Goal: Task Accomplishment & Management: Use online tool/utility

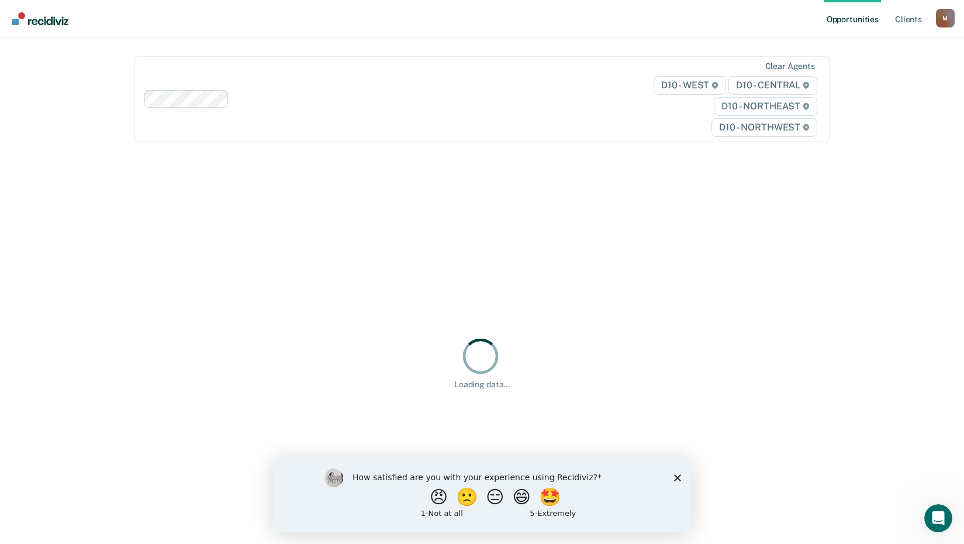
click at [675, 469] on div "How satisfied are you with your experience using Recidiviz? 😠 🙁 😑 😄 🤩 1 - Not a…" at bounding box center [481, 493] width 419 height 75
click at [675, 474] on icon "Close survey" at bounding box center [677, 477] width 7 height 7
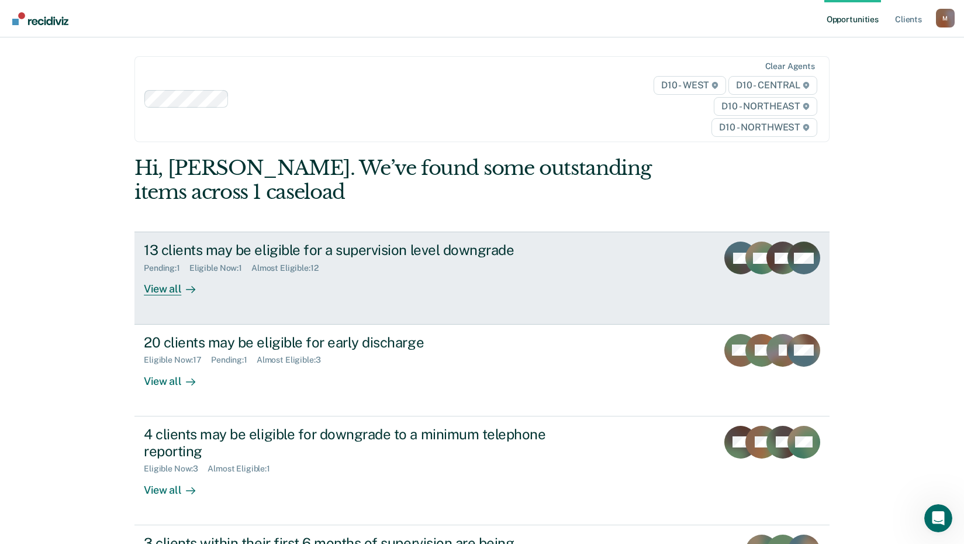
click at [181, 289] on div at bounding box center [188, 288] width 14 height 13
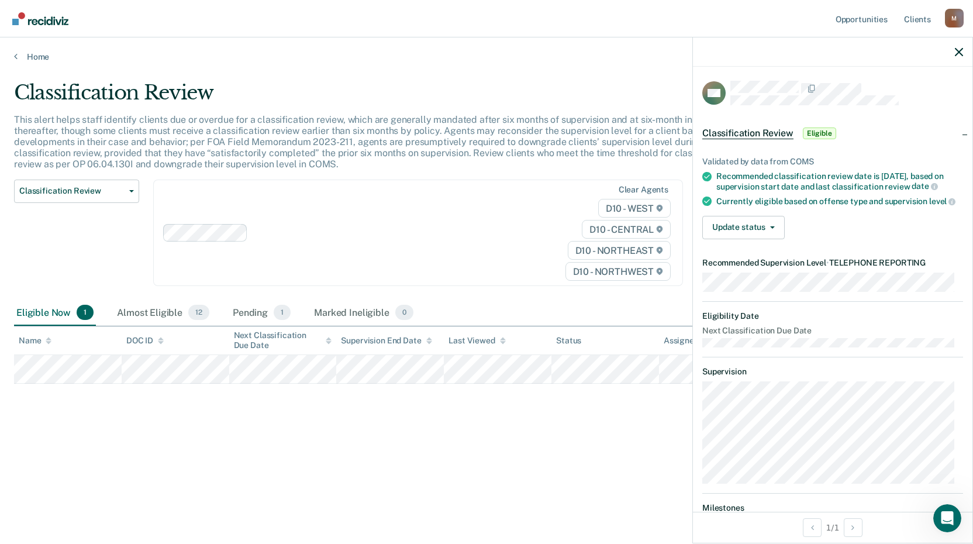
click at [738, 221] on div "Validated by data from COMS Recommended classification review date is [DATE], b…" at bounding box center [832, 193] width 279 height 111
click at [739, 233] on button "Update status" at bounding box center [743, 227] width 82 height 23
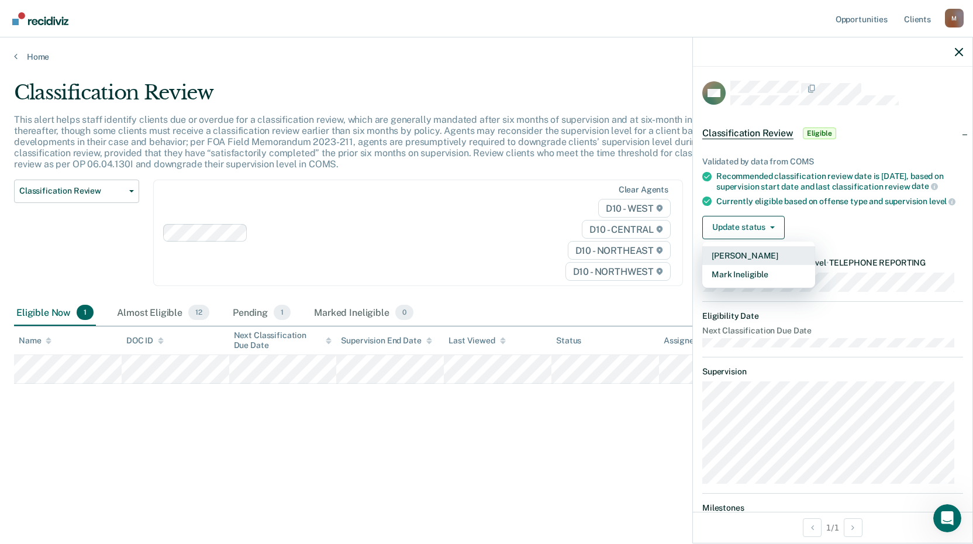
click at [743, 262] on button "[PERSON_NAME]" at bounding box center [758, 255] width 113 height 19
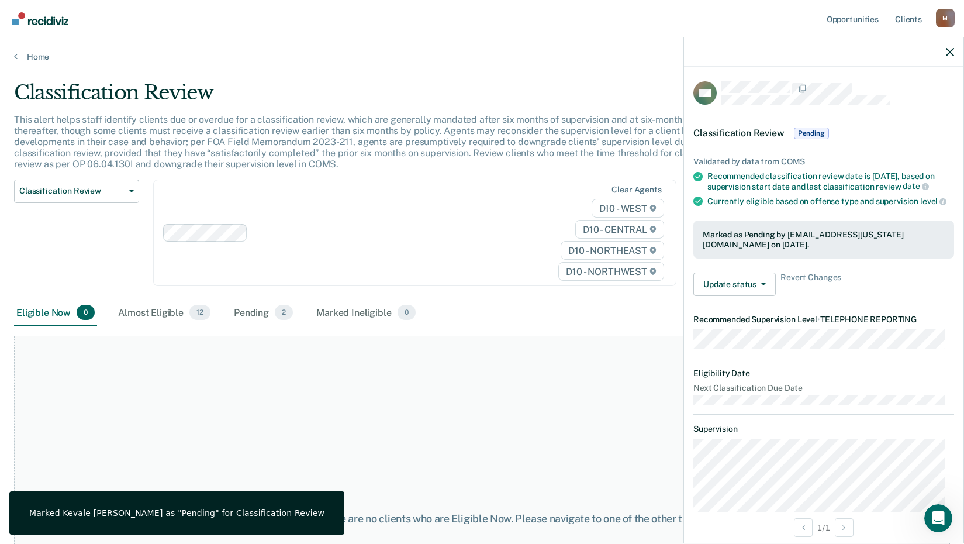
click at [30, 71] on main "Classification Review This alert helps staff identify clients due or overdue fo…" at bounding box center [482, 301] width 964 height 478
click at [20, 60] on link "Home" at bounding box center [482, 56] width 936 height 11
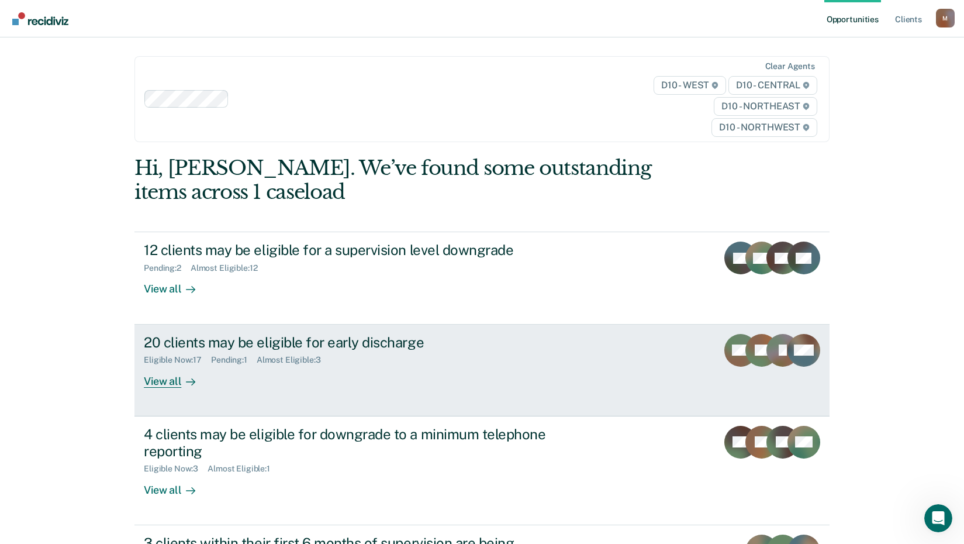
click at [149, 381] on div "View all" at bounding box center [176, 376] width 65 height 23
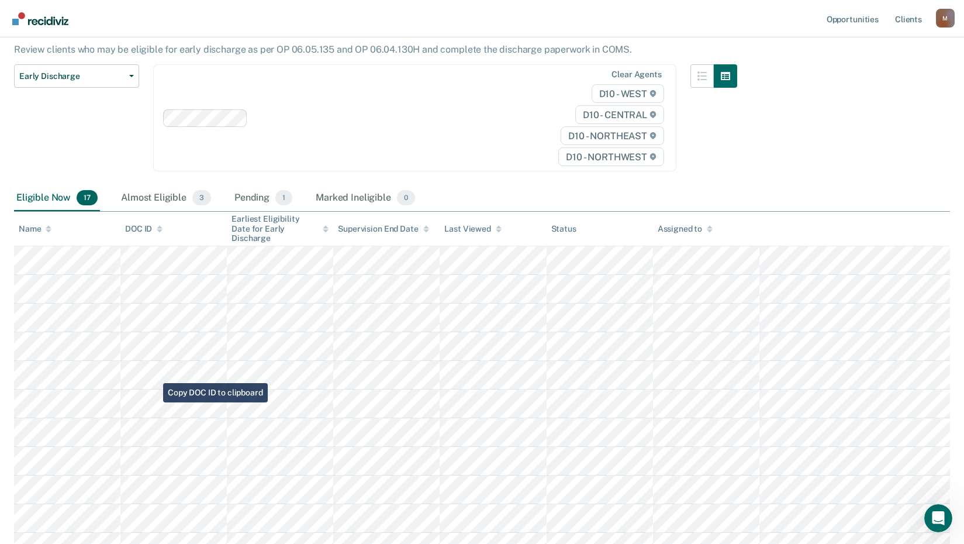
scroll to position [20, 0]
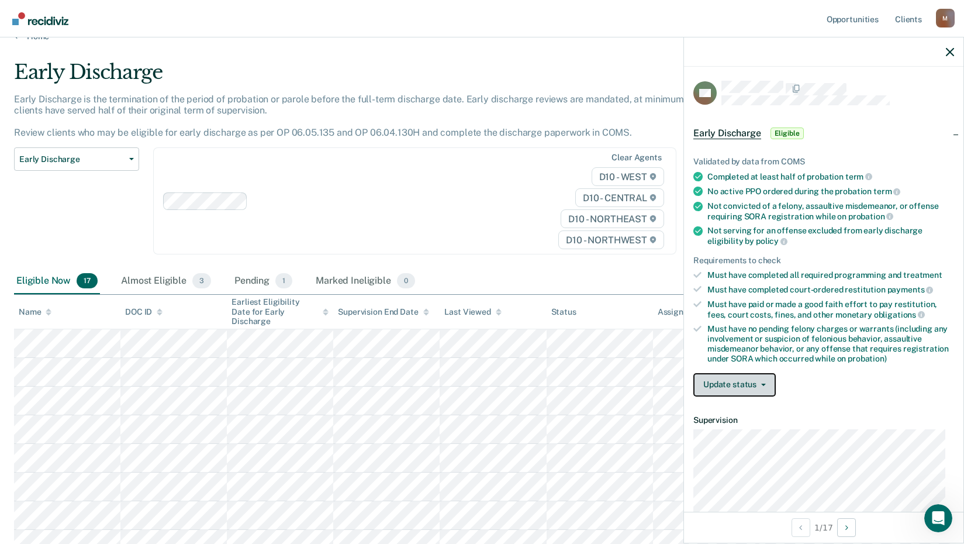
click at [733, 381] on button "Update status" at bounding box center [734, 384] width 82 height 23
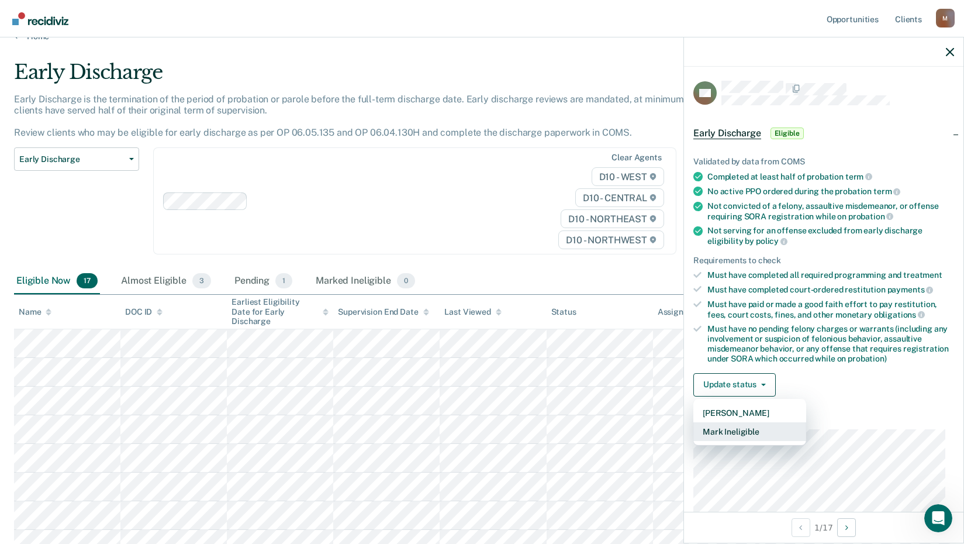
click at [730, 428] on button "Mark Ineligible" at bounding box center [749, 431] width 113 height 19
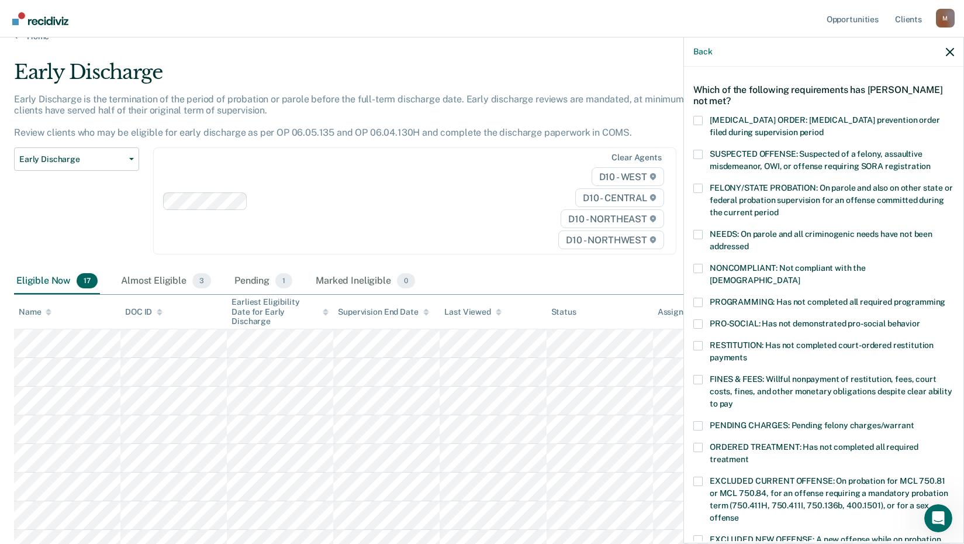
scroll to position [58, 0]
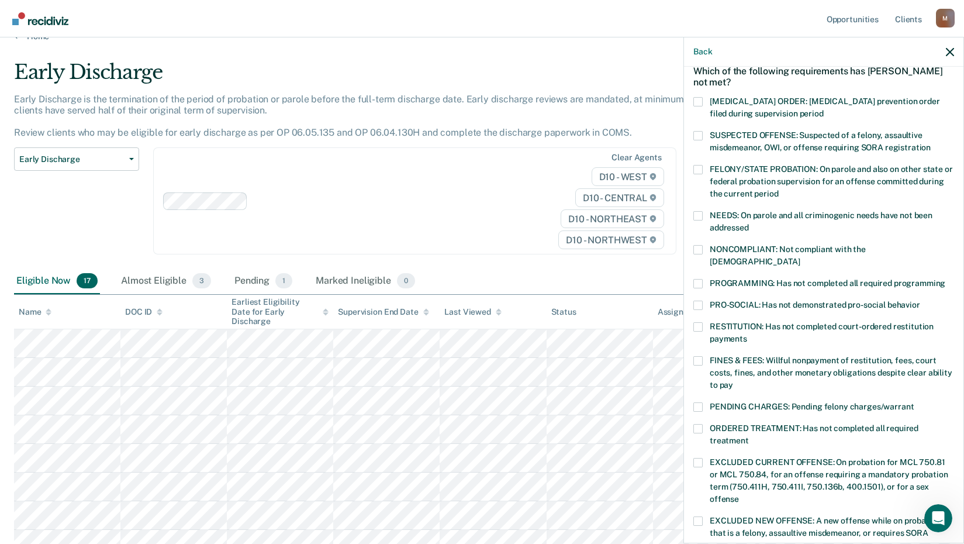
click at [700, 322] on span at bounding box center [697, 326] width 9 height 9
click at [747, 334] on input "RESTITUTION: Has not completed court-ordered restitution payments" at bounding box center [747, 334] width 0 height 0
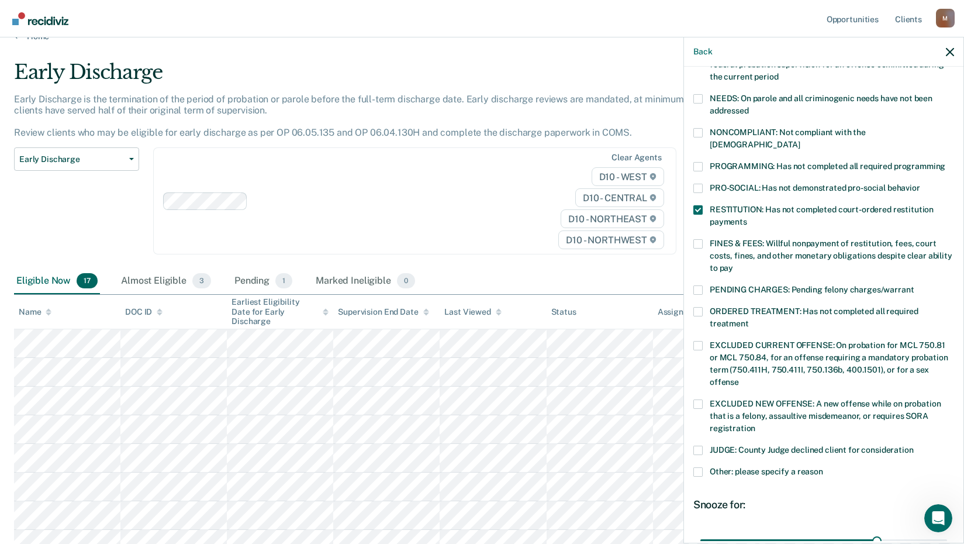
scroll to position [274, 0]
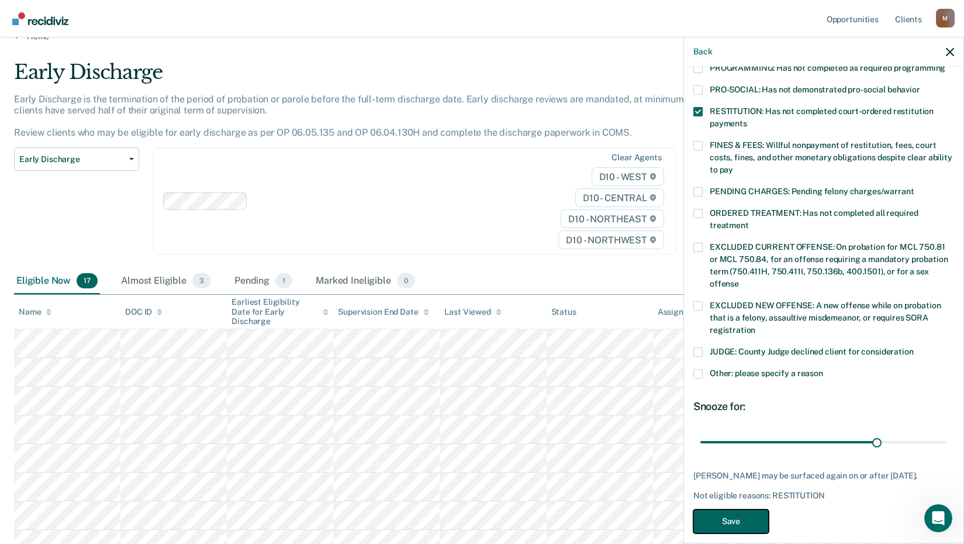
click at [730, 516] on button "Save" at bounding box center [730, 521] width 75 height 24
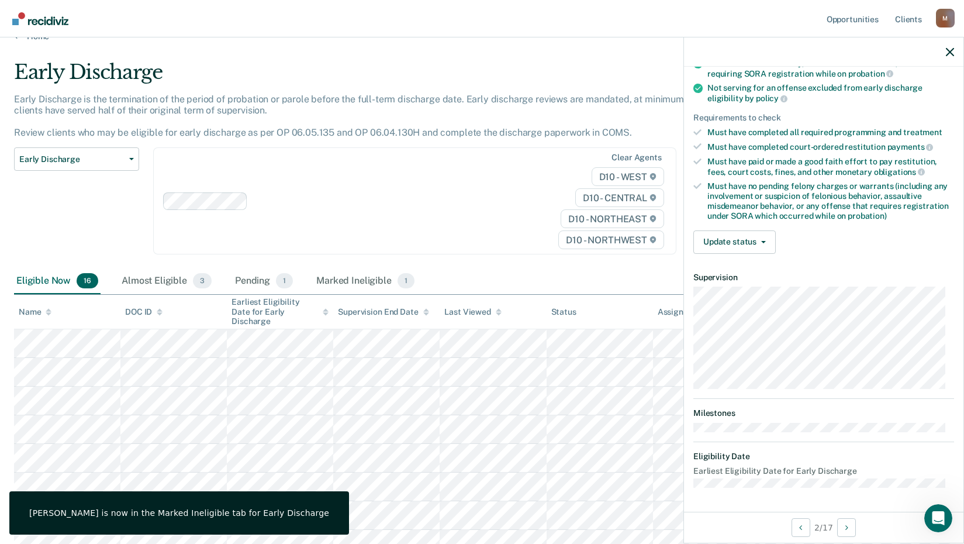
scroll to position [141, 0]
click at [737, 242] on button "Update status" at bounding box center [734, 243] width 82 height 23
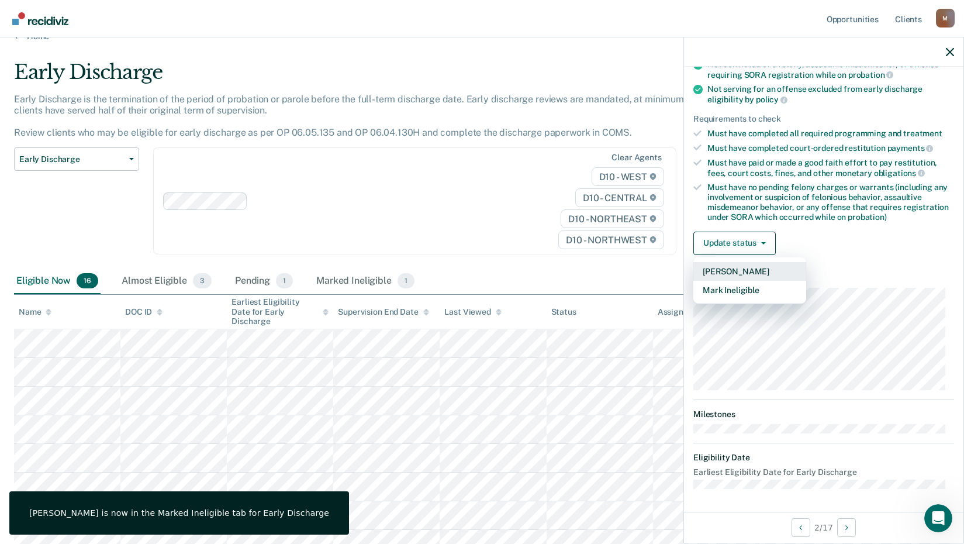
click at [730, 271] on button "[PERSON_NAME]" at bounding box center [749, 271] width 113 height 19
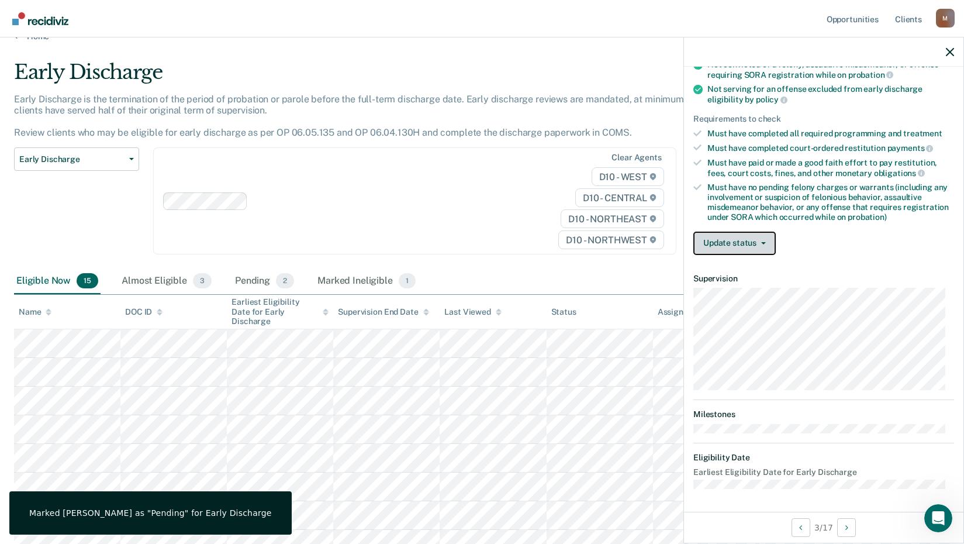
click at [726, 246] on button "Update status" at bounding box center [734, 243] width 82 height 23
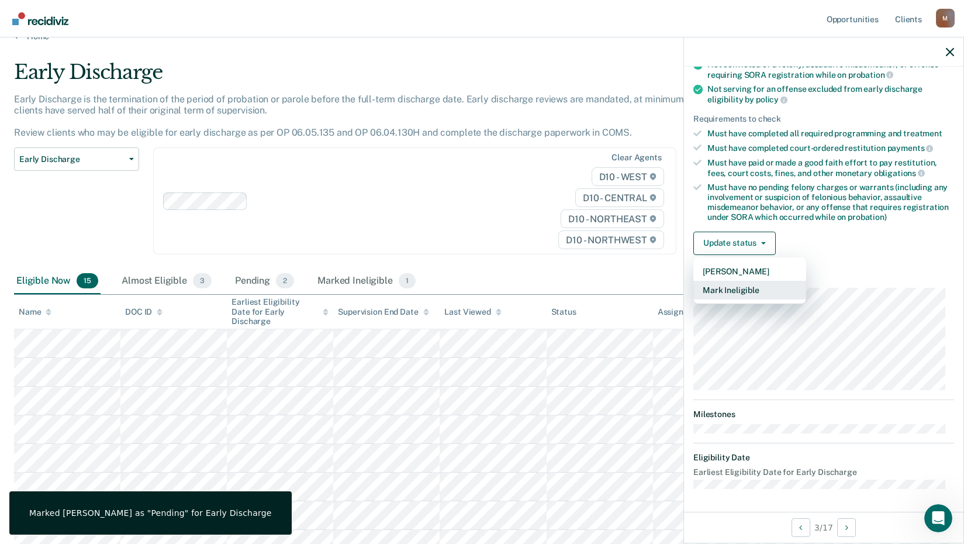
click at [721, 287] on button "Mark Ineligible" at bounding box center [749, 290] width 113 height 19
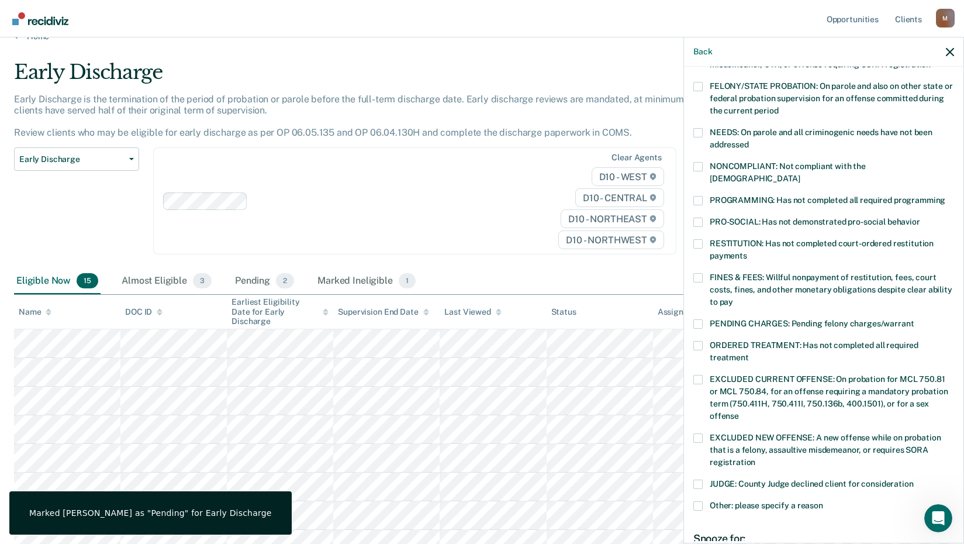
click at [697, 239] on span at bounding box center [697, 243] width 9 height 9
click at [747, 251] on input "RESTITUTION: Has not completed court-ordered restitution payments" at bounding box center [747, 251] width 0 height 0
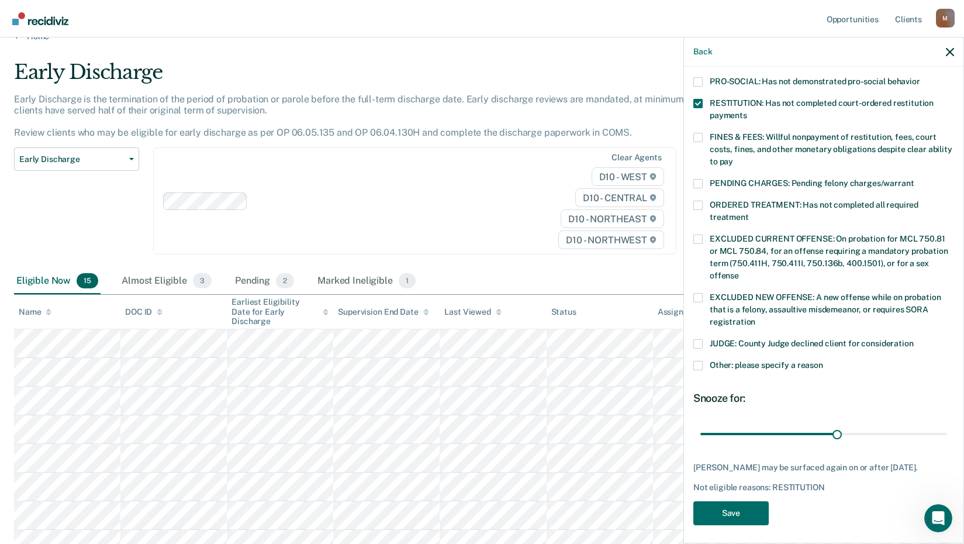
scroll to position [284, 0]
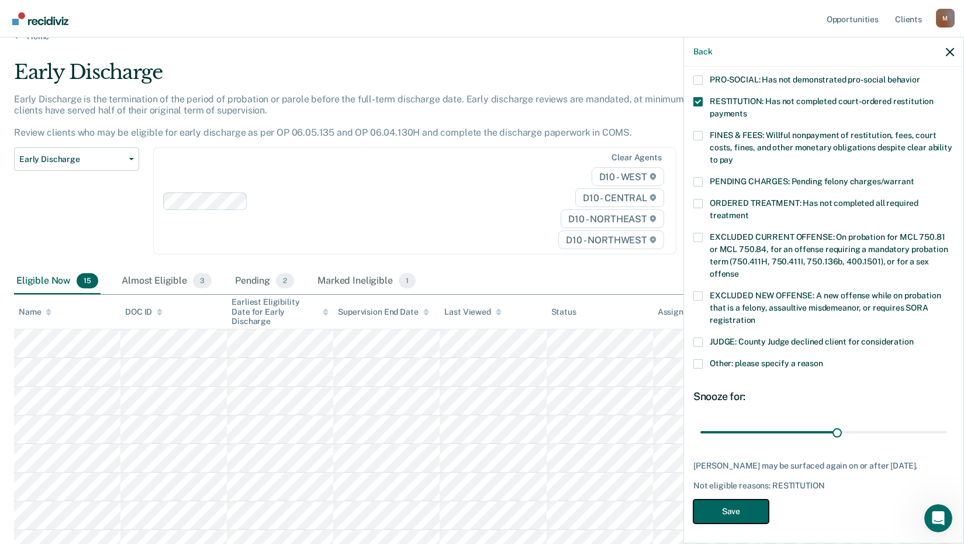
click at [731, 506] on button "Save" at bounding box center [730, 511] width 75 height 24
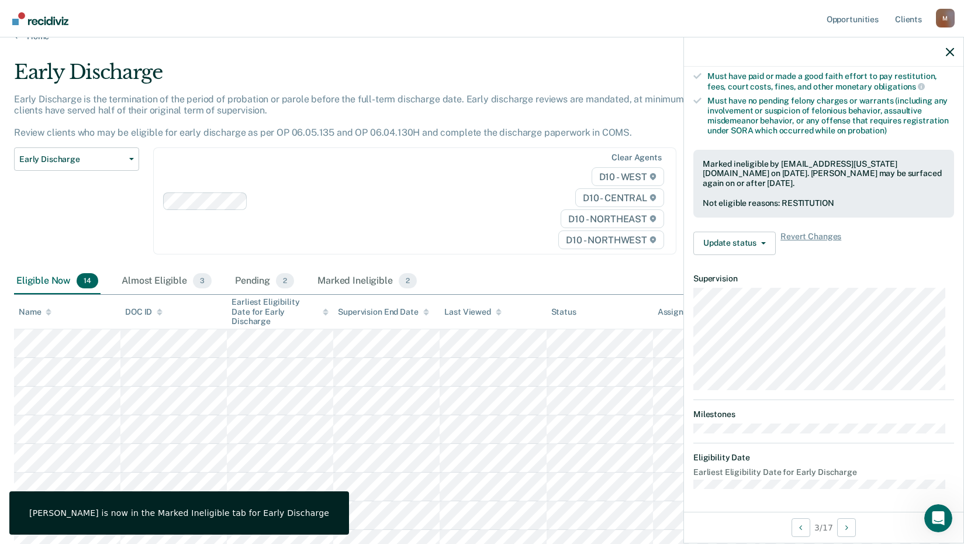
scroll to position [165, 0]
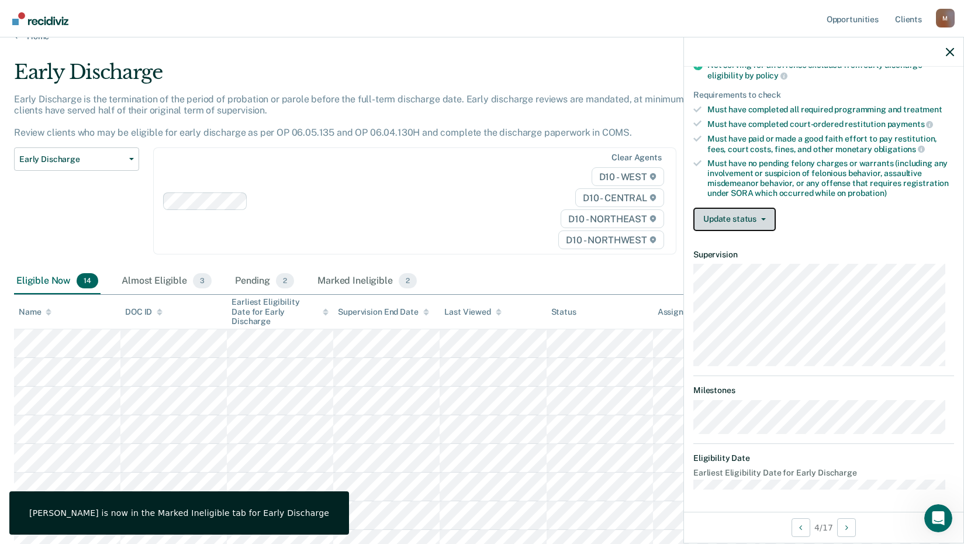
click at [745, 215] on button "Update status" at bounding box center [734, 219] width 82 height 23
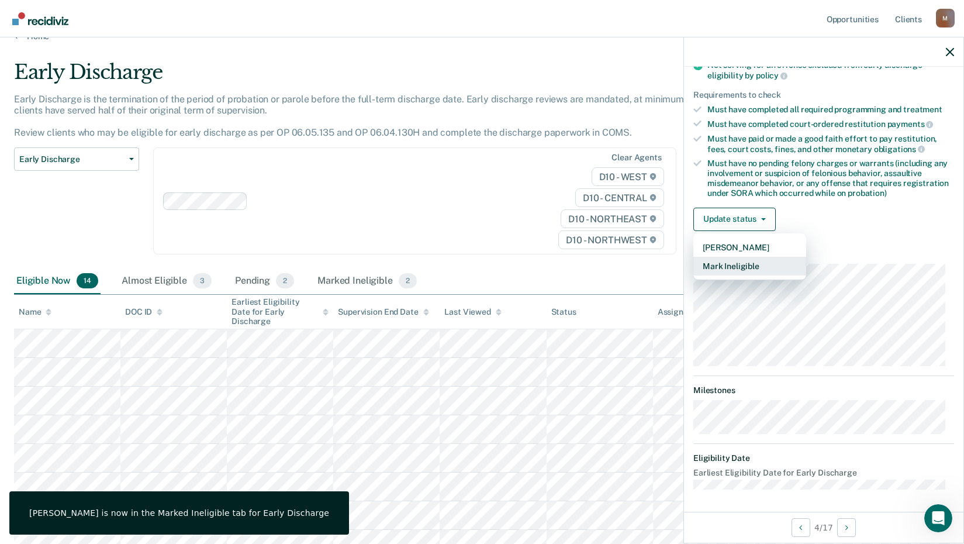
click at [742, 268] on button "Mark Ineligible" at bounding box center [749, 266] width 113 height 19
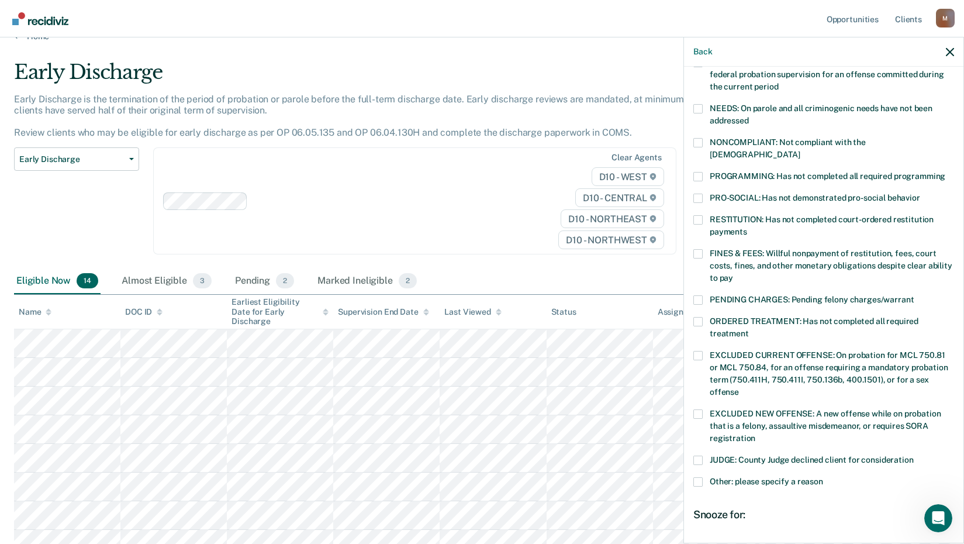
click at [697, 146] on span at bounding box center [697, 142] width 9 height 9
click at [800, 150] on input "NONCOMPLIANT: Not compliant with the [DEMOGRAPHIC_DATA]" at bounding box center [800, 150] width 0 height 0
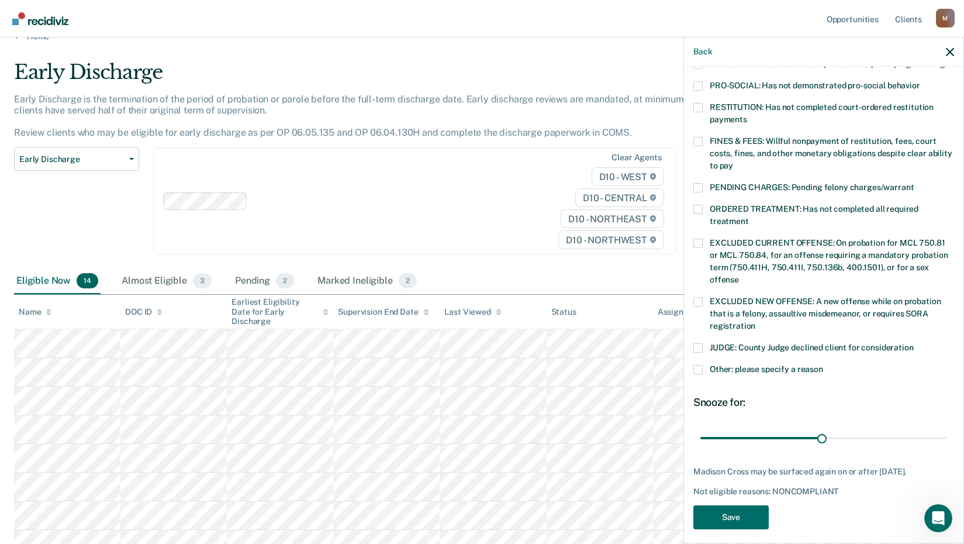
scroll to position [284, 0]
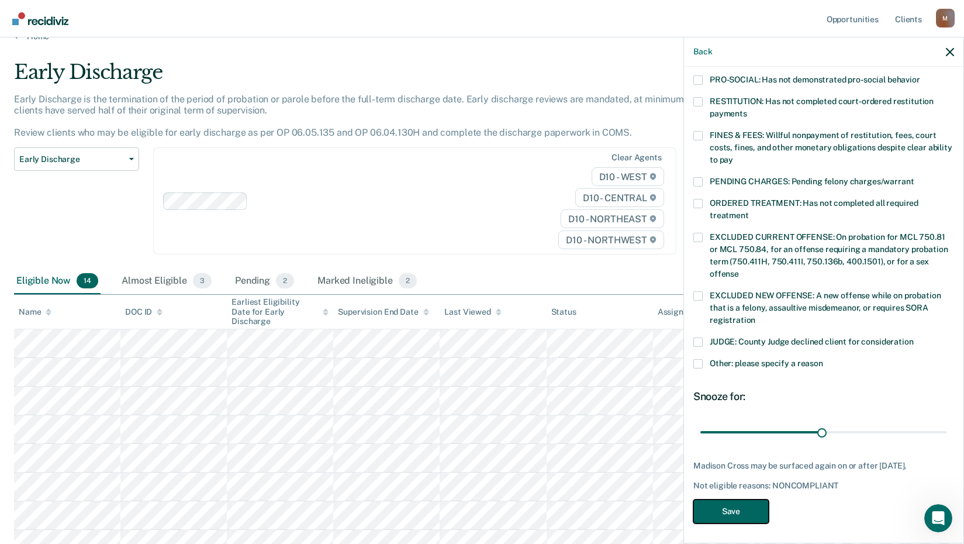
click at [726, 506] on button "Save" at bounding box center [730, 511] width 75 height 24
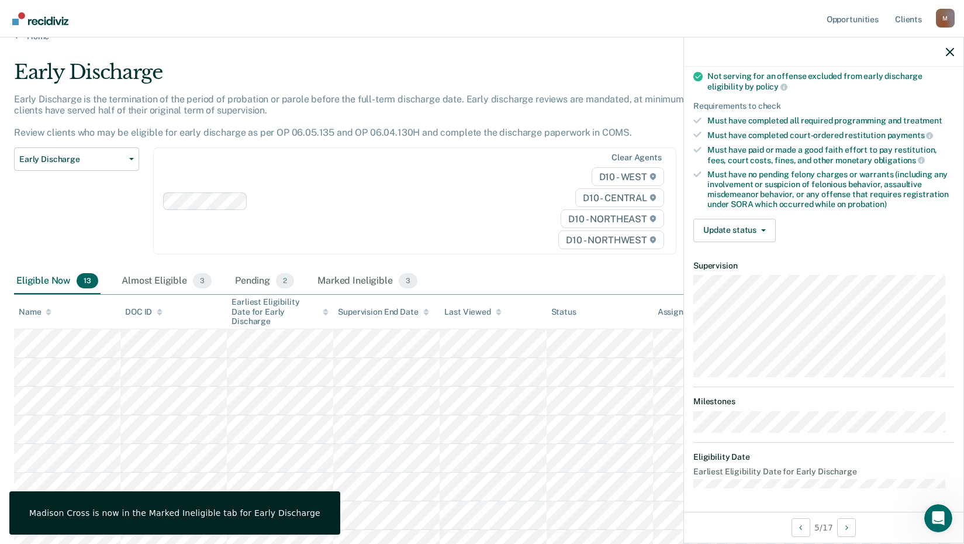
scroll to position [153, 0]
click at [730, 222] on button "Update status" at bounding box center [734, 231] width 82 height 23
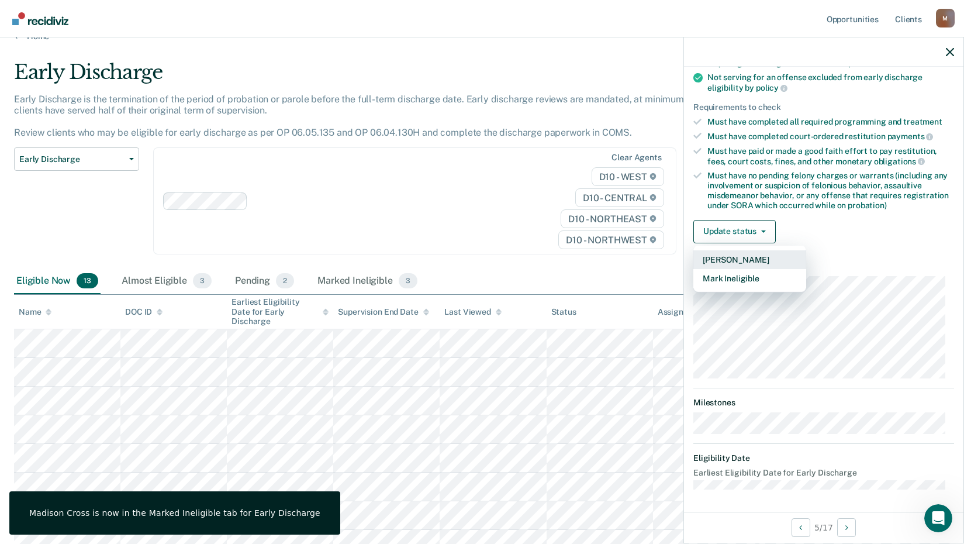
click at [737, 254] on button "[PERSON_NAME]" at bounding box center [749, 259] width 113 height 19
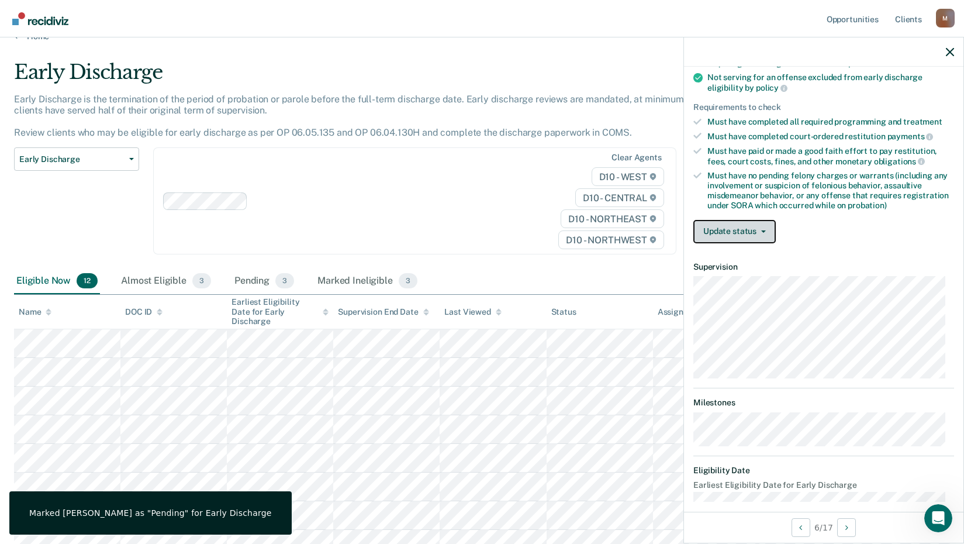
click at [711, 230] on button "Update status" at bounding box center [734, 231] width 82 height 23
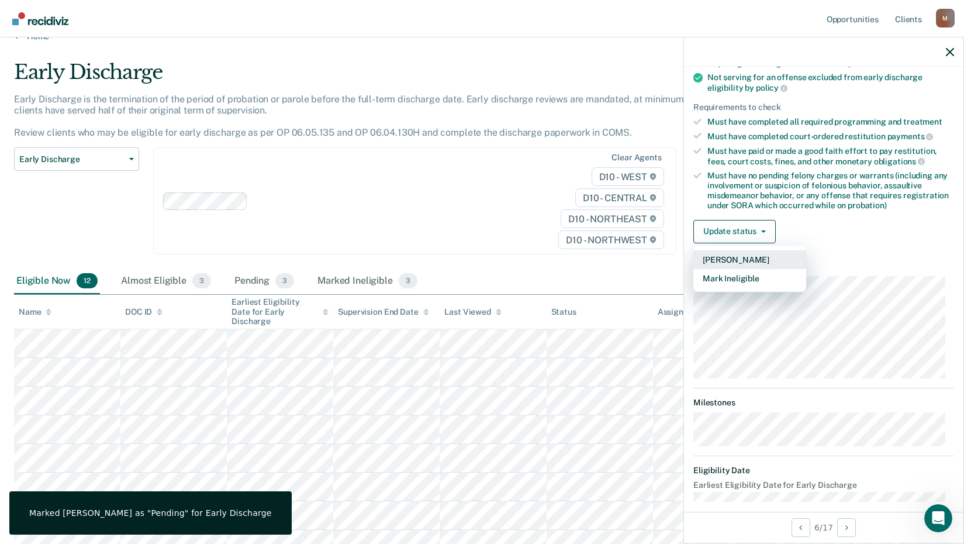
click at [743, 263] on button "[PERSON_NAME]" at bounding box center [749, 259] width 113 height 19
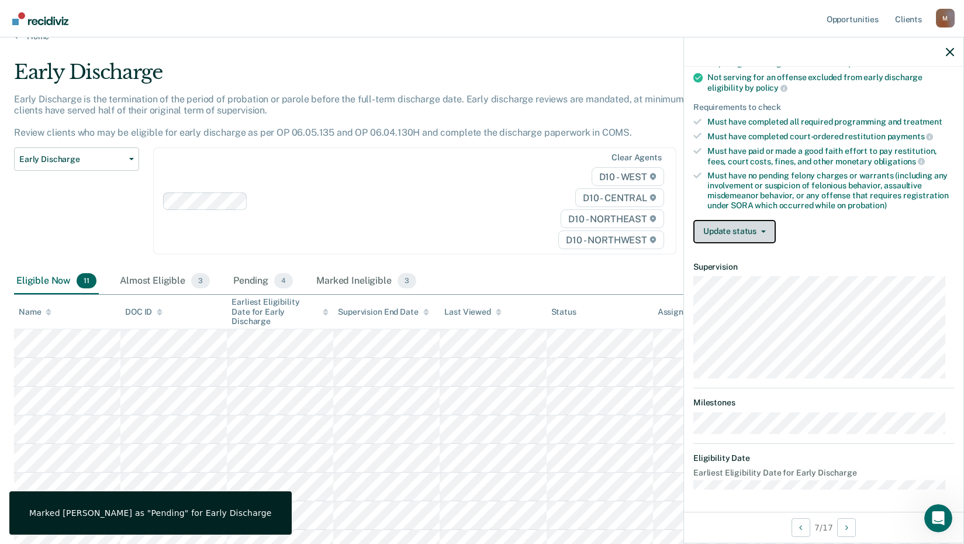
click at [725, 231] on button "Update status" at bounding box center [734, 231] width 82 height 23
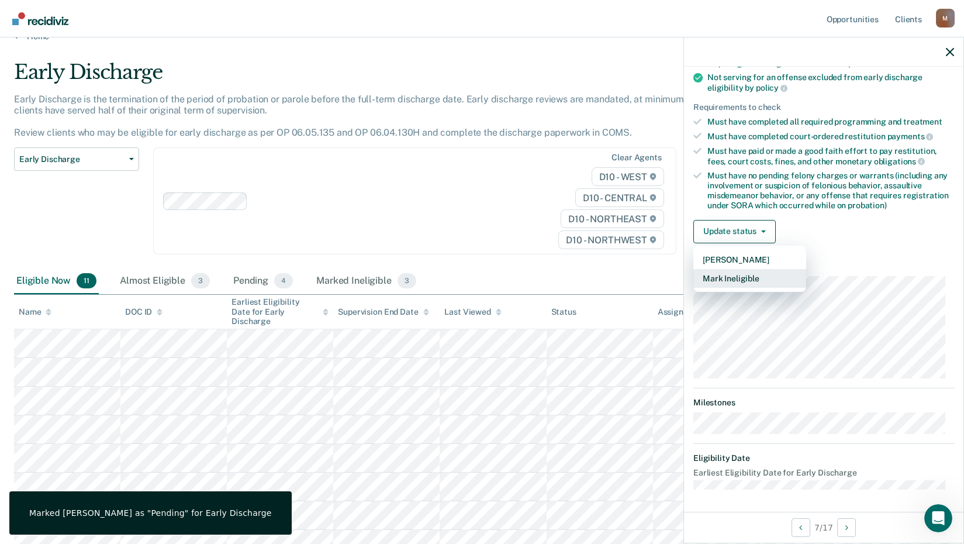
click at [726, 279] on button "Mark Ineligible" at bounding box center [749, 278] width 113 height 19
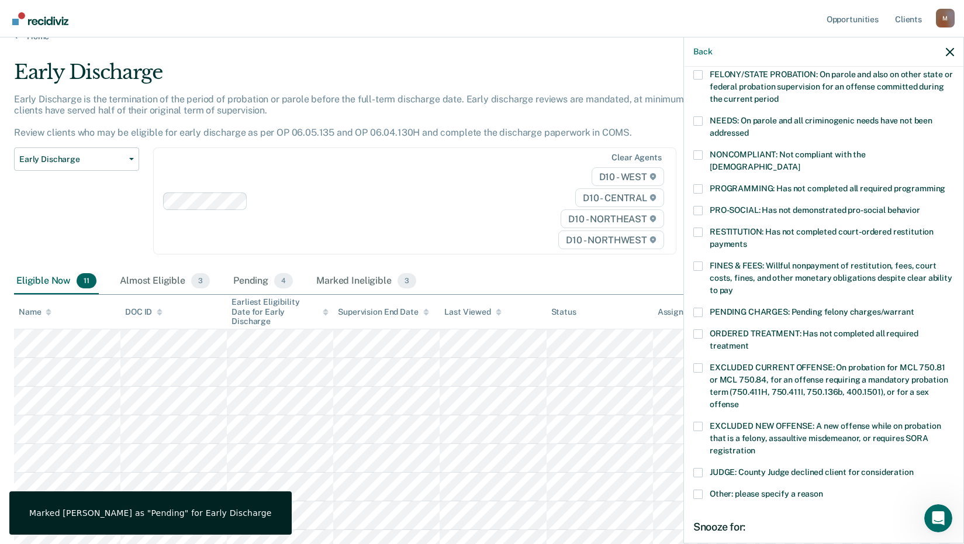
click at [706, 184] on label "PROGRAMMING: Has not completed all required programming" at bounding box center [823, 190] width 261 height 12
click at [945, 184] on input "PROGRAMMING: Has not completed all required programming" at bounding box center [945, 184] width 0 height 0
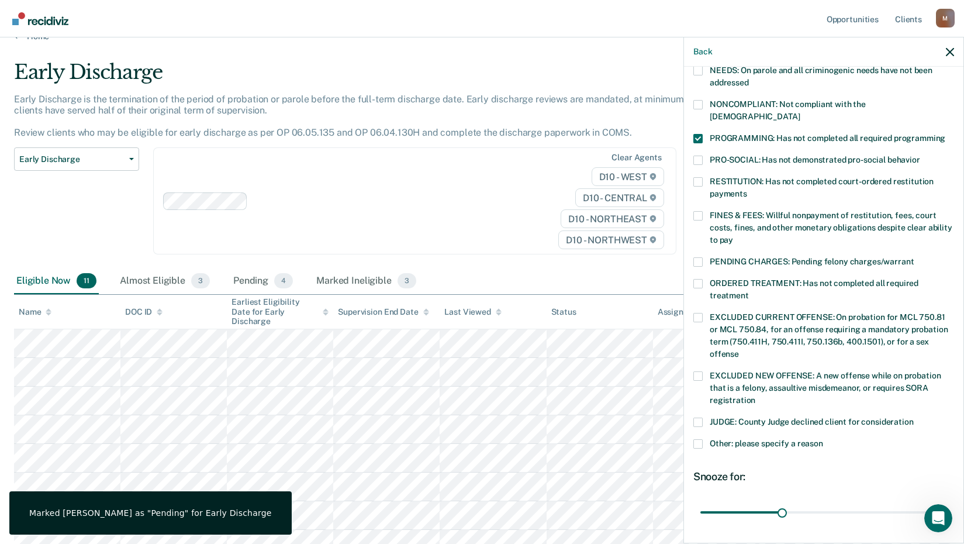
scroll to position [274, 0]
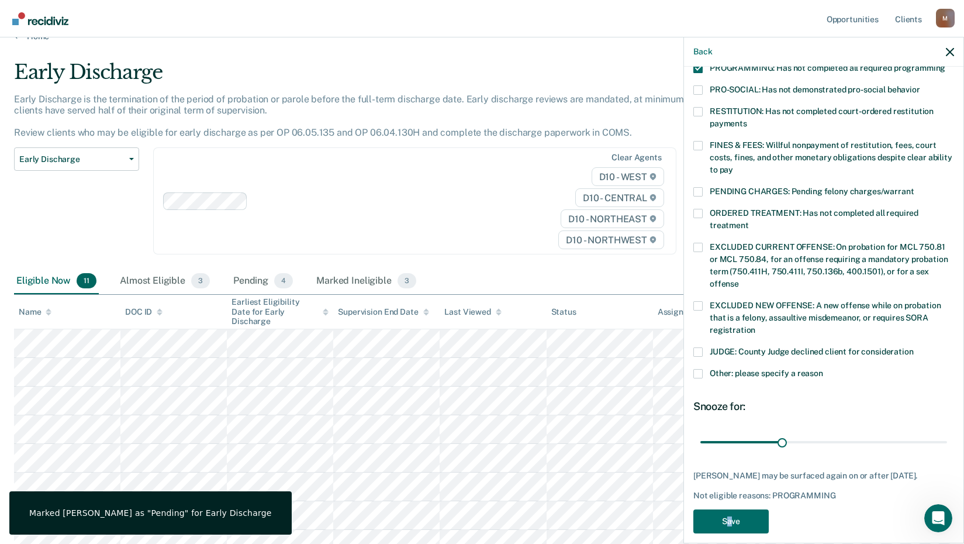
click at [727, 524] on div "SM Which of the following requirements has [PERSON_NAME] not met? [MEDICAL_DATA…" at bounding box center [823, 173] width 261 height 733
drag, startPoint x: 727, startPoint y: 524, endPoint x: 725, endPoint y: 512, distance: 11.8
click at [725, 512] on button "Save" at bounding box center [730, 521] width 75 height 24
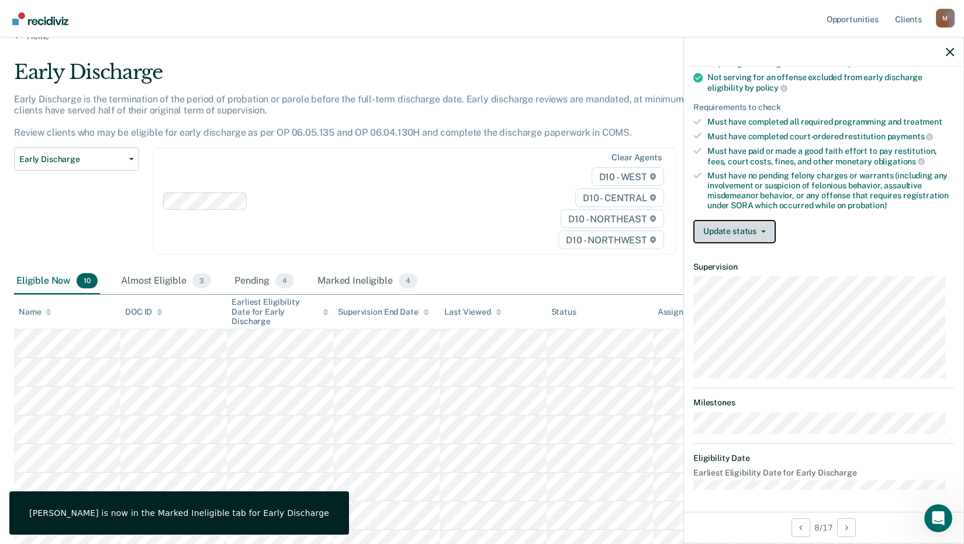
click at [737, 225] on button "Update status" at bounding box center [734, 231] width 82 height 23
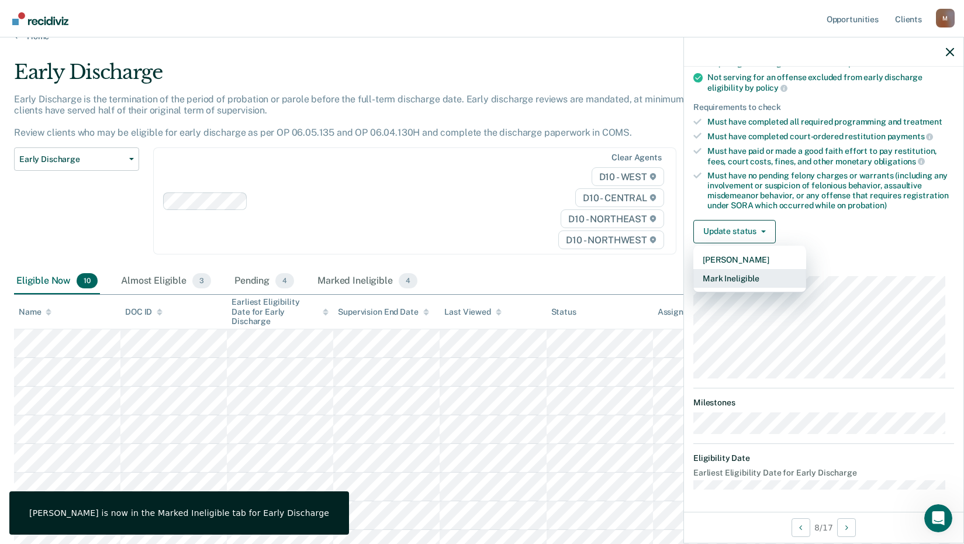
click at [767, 279] on button "Mark Ineligible" at bounding box center [749, 278] width 113 height 19
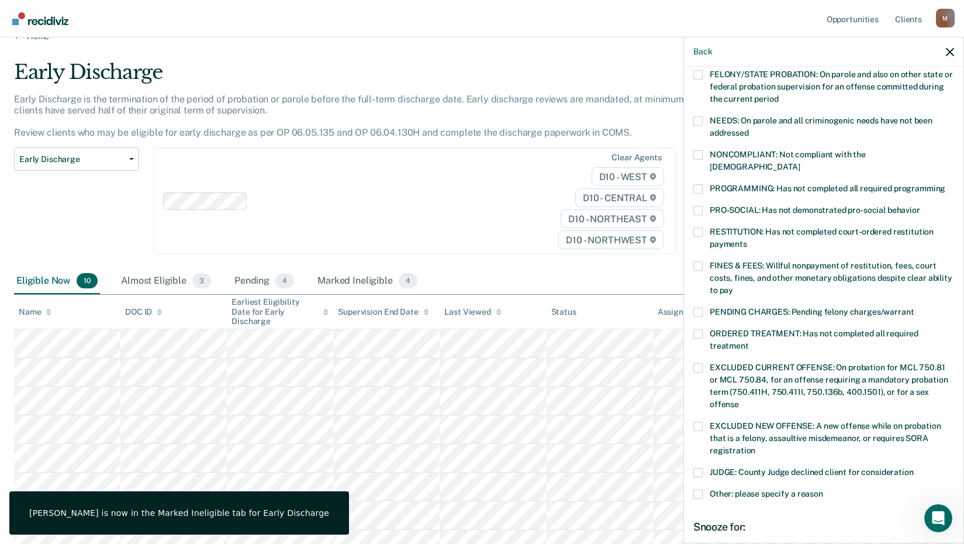
click at [692, 220] on div "KL Which of the following requirements has [PERSON_NAME] not met? [MEDICAL_DATA…" at bounding box center [823, 304] width 279 height 474
click at [695, 227] on span at bounding box center [697, 231] width 9 height 9
click at [747, 240] on input "RESTITUTION: Has not completed court-ordered restitution payments" at bounding box center [747, 240] width 0 height 0
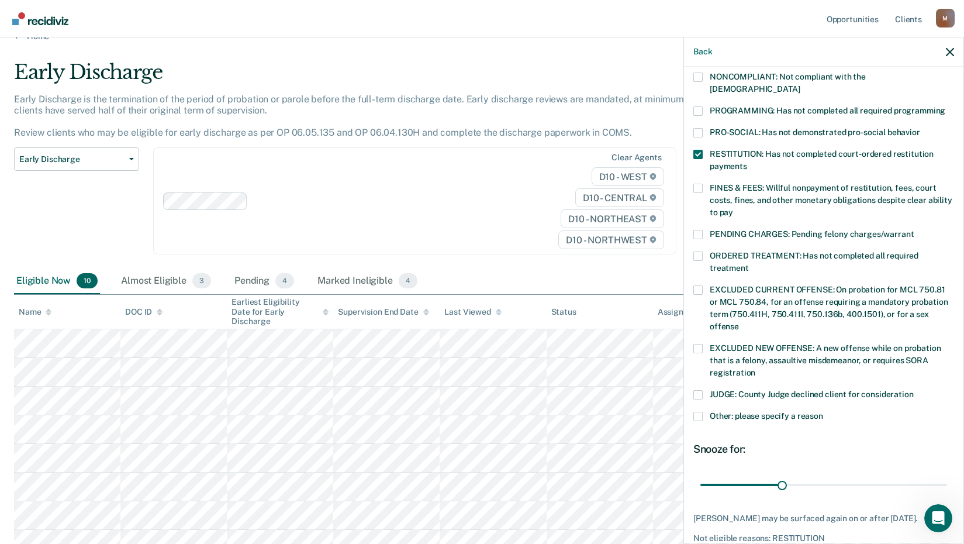
scroll to position [284, 0]
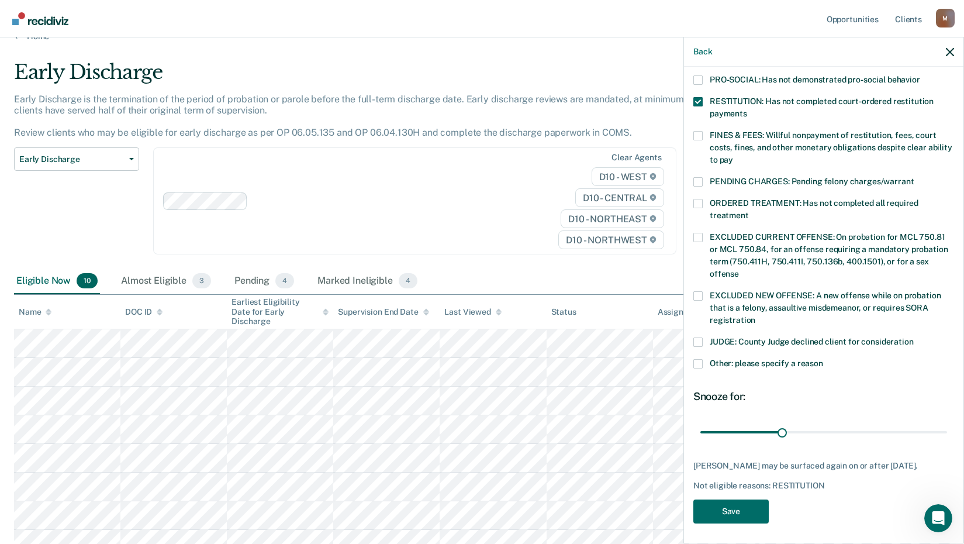
click at [727, 495] on div "KL Which of the following requirements has [PERSON_NAME] not met? [MEDICAL_DATA…" at bounding box center [823, 163] width 261 height 733
click at [725, 504] on button "Save" at bounding box center [730, 511] width 75 height 24
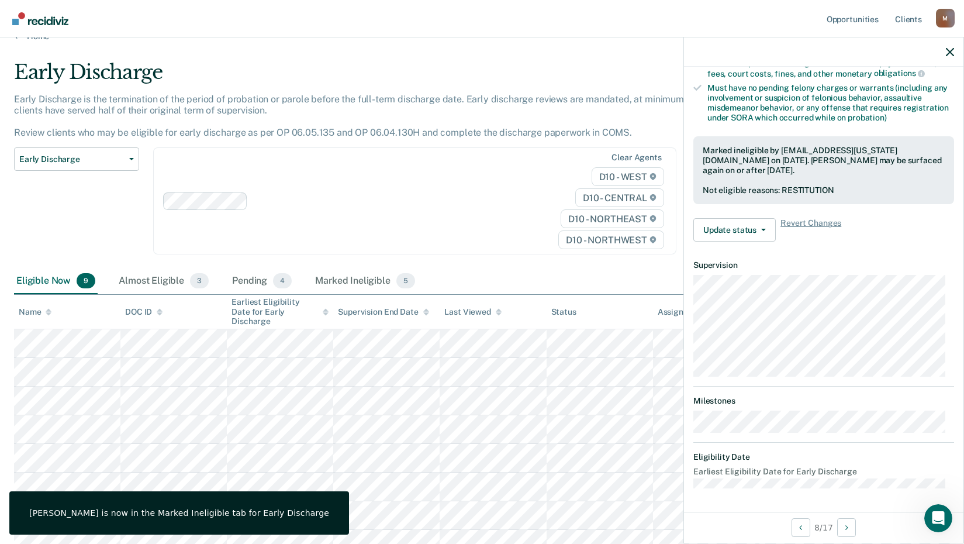
scroll to position [153, 0]
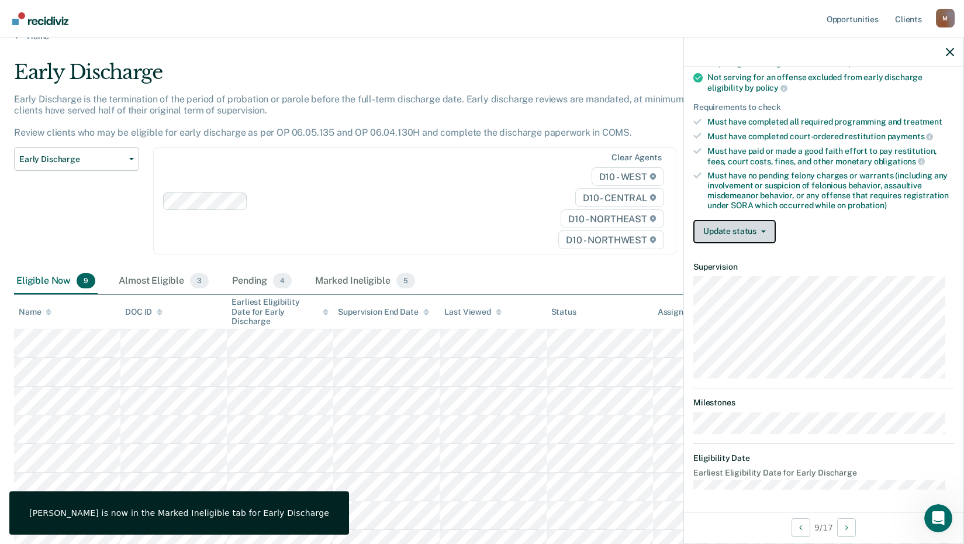
click at [753, 232] on button "Update status" at bounding box center [734, 231] width 82 height 23
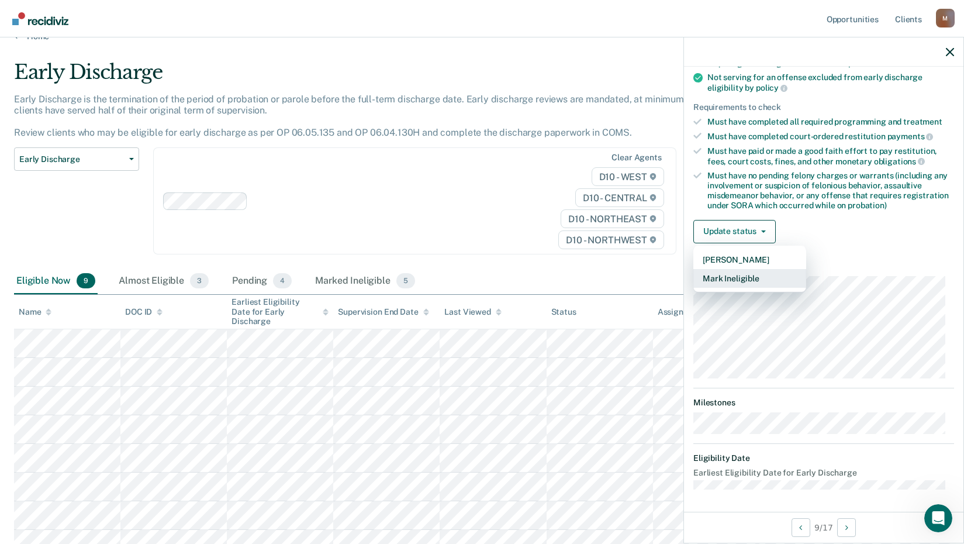
click at [755, 280] on button "Mark Ineligible" at bounding box center [749, 278] width 113 height 19
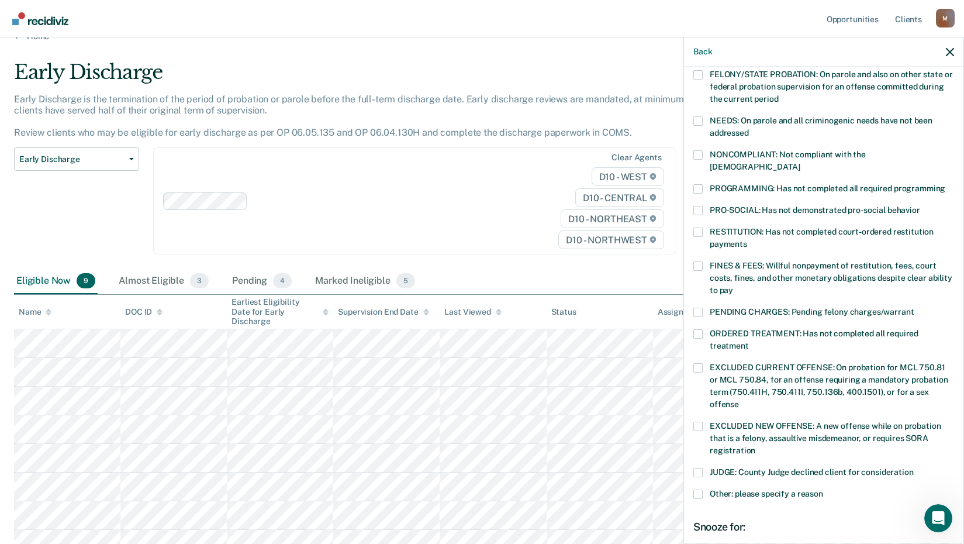
click at [700, 184] on span at bounding box center [697, 188] width 9 height 9
click at [945, 184] on input "PROGRAMMING: Has not completed all required programming" at bounding box center [945, 184] width 0 height 0
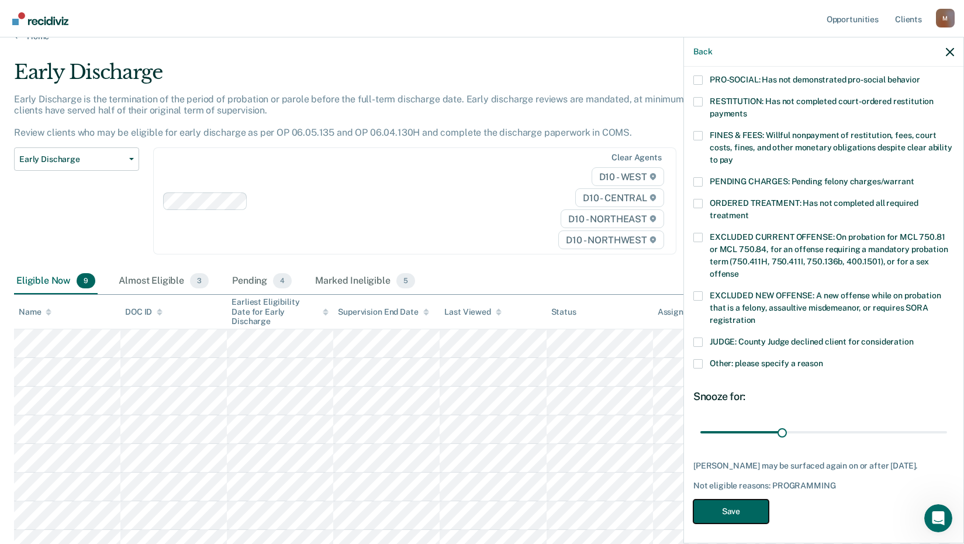
click at [758, 503] on button "Save" at bounding box center [730, 511] width 75 height 24
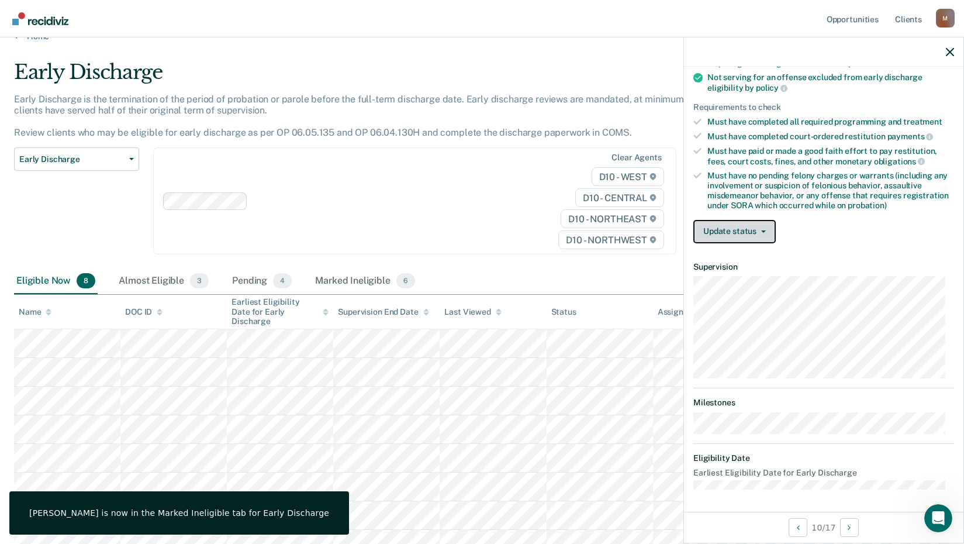
click at [743, 232] on button "Update status" at bounding box center [734, 231] width 82 height 23
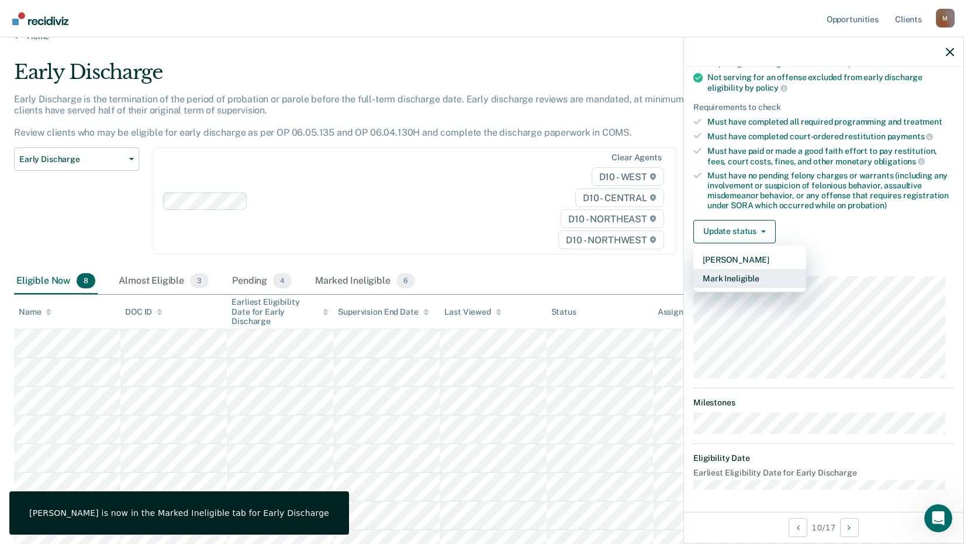
click at [751, 272] on button "Mark Ineligible" at bounding box center [749, 278] width 113 height 19
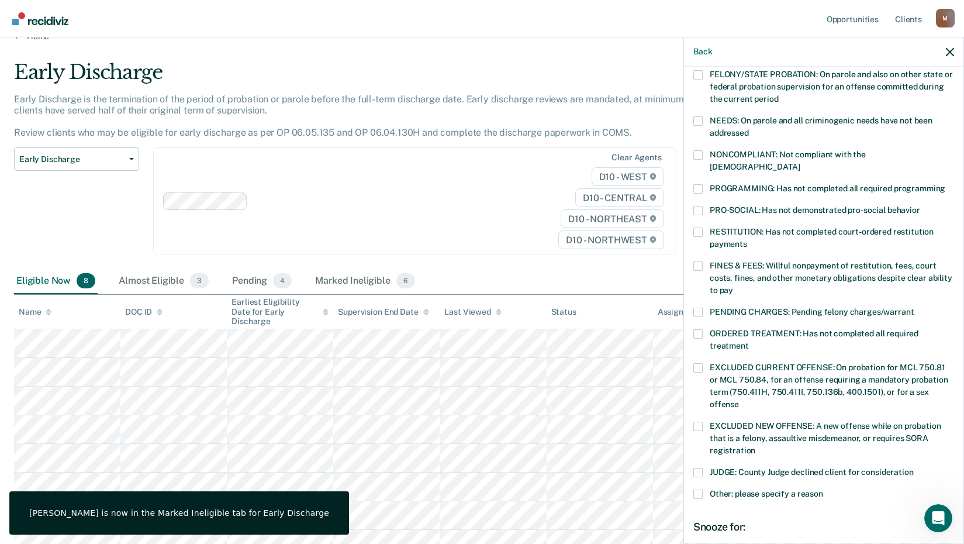
click at [694, 261] on span at bounding box center [697, 265] width 9 height 9
click at [733, 286] on input "FINES & FEES: Willful nonpayment of restitution, fees, court costs, fines, and …" at bounding box center [733, 286] width 0 height 0
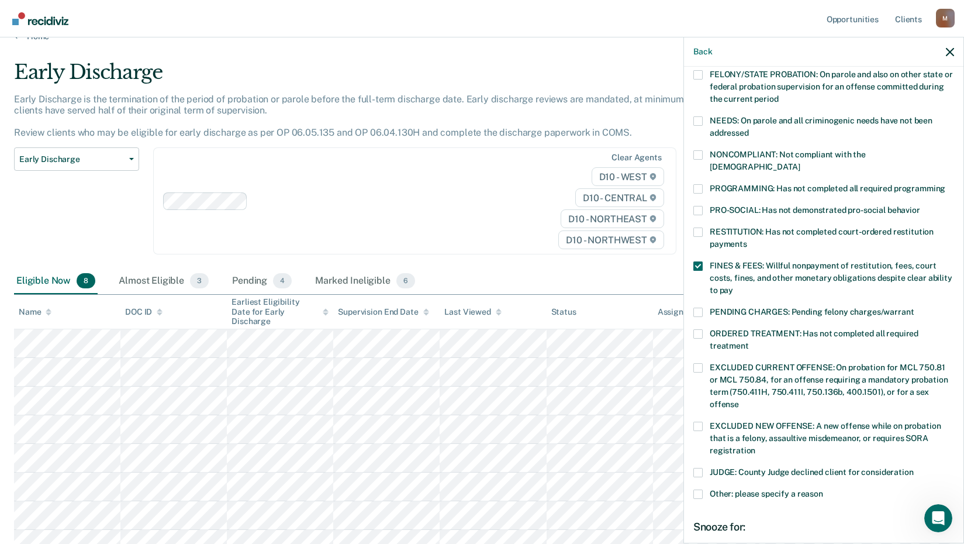
click at [699, 166] on div "NONCOMPLIANT: Not compliant with the [DEMOGRAPHIC_DATA]" at bounding box center [823, 167] width 261 height 34
click at [700, 184] on span at bounding box center [697, 188] width 9 height 9
click at [945, 184] on input "PROGRAMMING: Has not completed all required programming" at bounding box center [945, 184] width 0 height 0
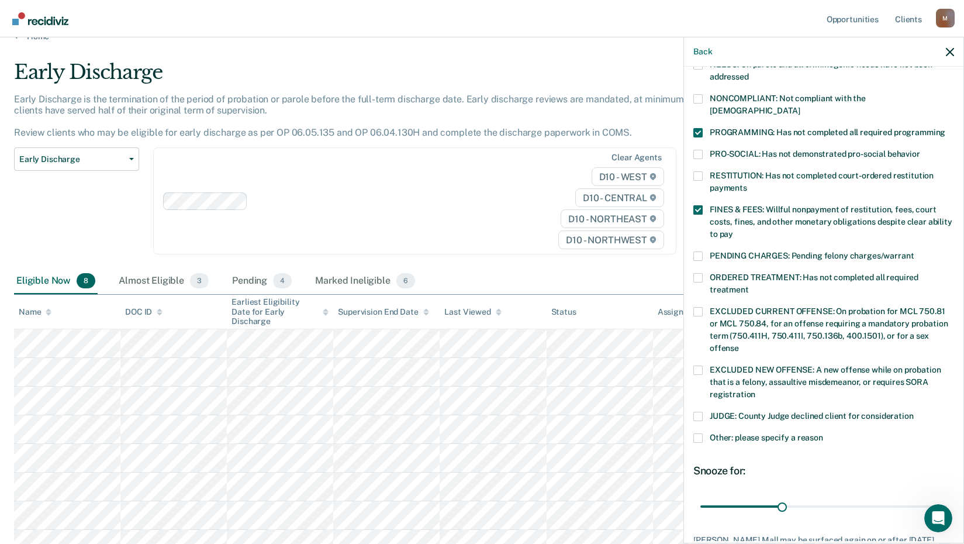
scroll to position [274, 0]
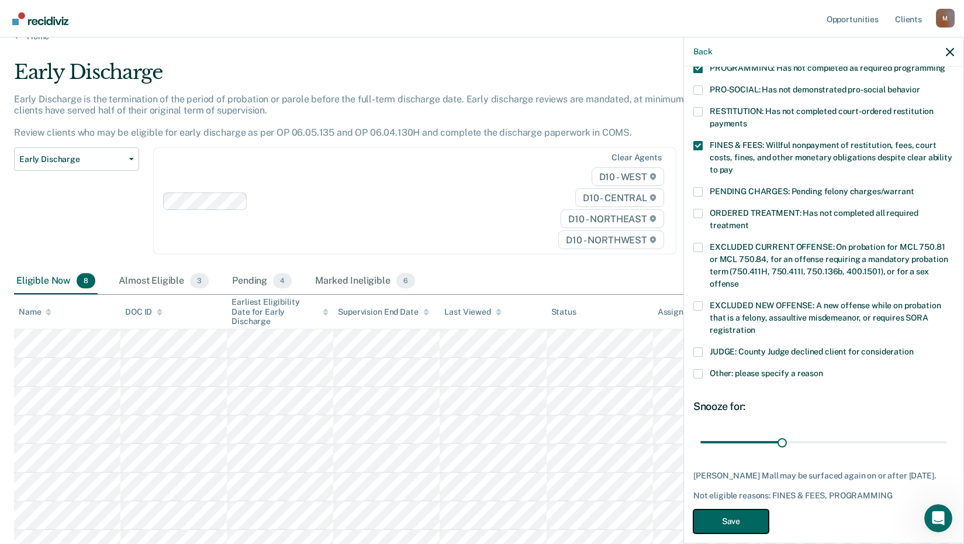
click at [729, 509] on button "Save" at bounding box center [730, 521] width 75 height 24
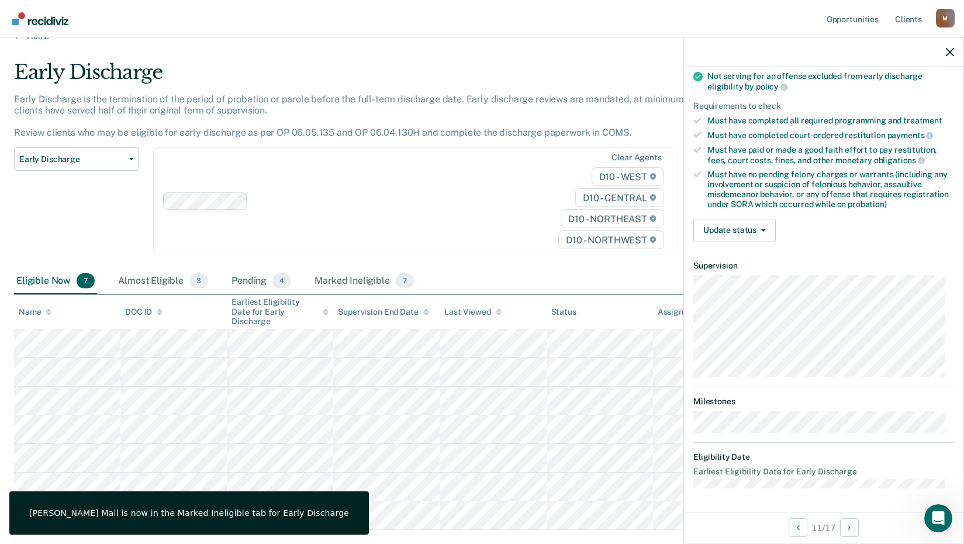
scroll to position [153, 0]
click at [730, 220] on button "Update status" at bounding box center [734, 231] width 82 height 23
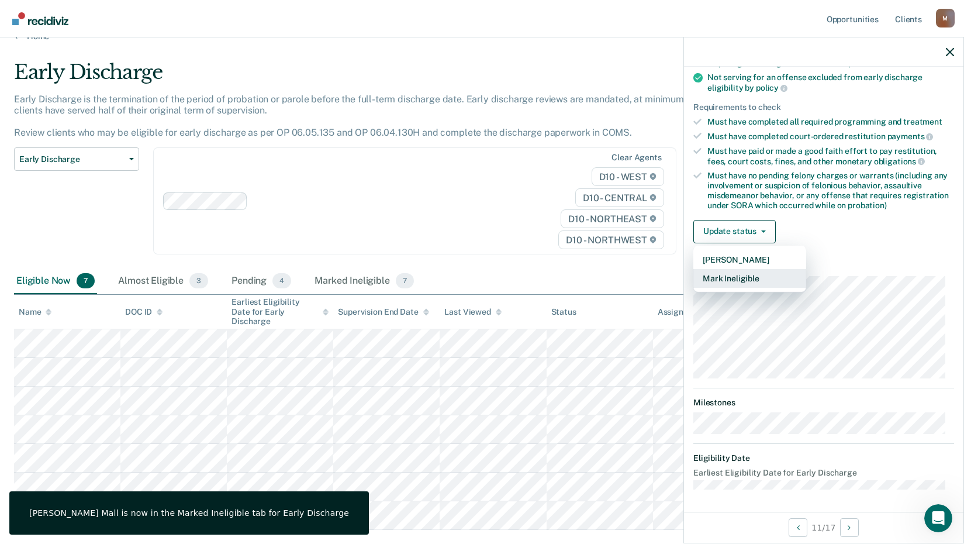
click at [741, 279] on button "Mark Ineligible" at bounding box center [749, 278] width 113 height 19
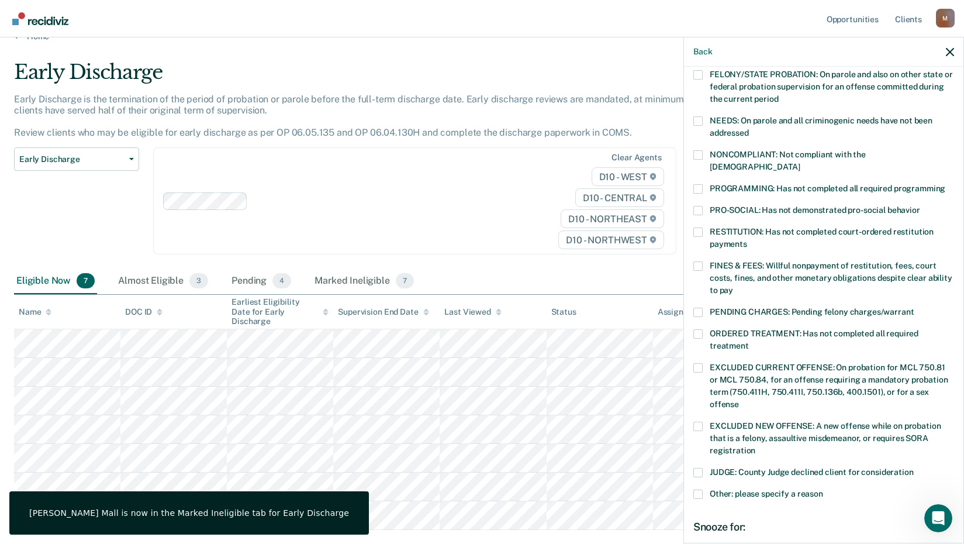
click at [697, 227] on span at bounding box center [697, 231] width 9 height 9
click at [747, 240] on input "RESTITUTION: Has not completed court-ordered restitution payments" at bounding box center [747, 240] width 0 height 0
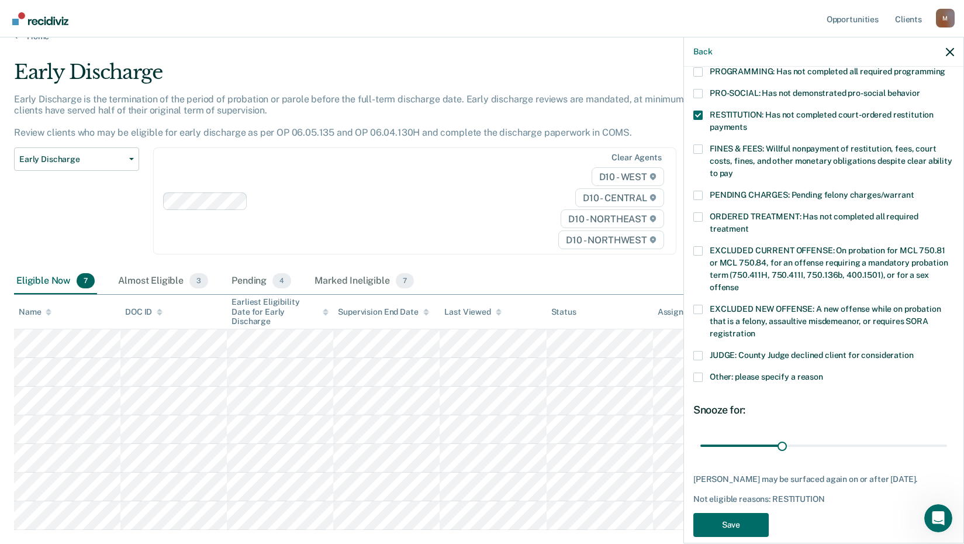
scroll to position [274, 0]
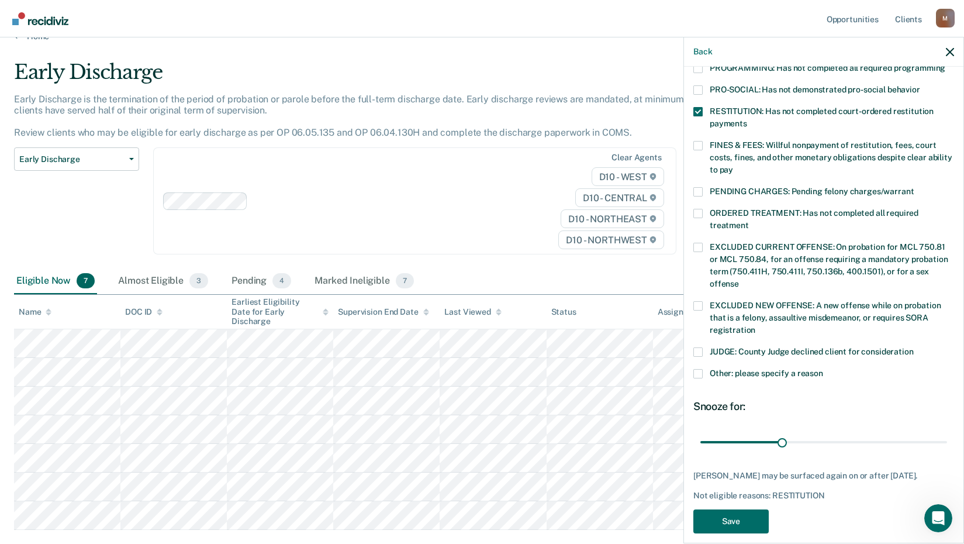
click at [699, 209] on span at bounding box center [697, 213] width 9 height 9
click at [749, 221] on input "ORDERED TREATMENT: Has not completed all required treatment" at bounding box center [749, 221] width 0 height 0
click at [729, 509] on button "Save" at bounding box center [730, 521] width 75 height 24
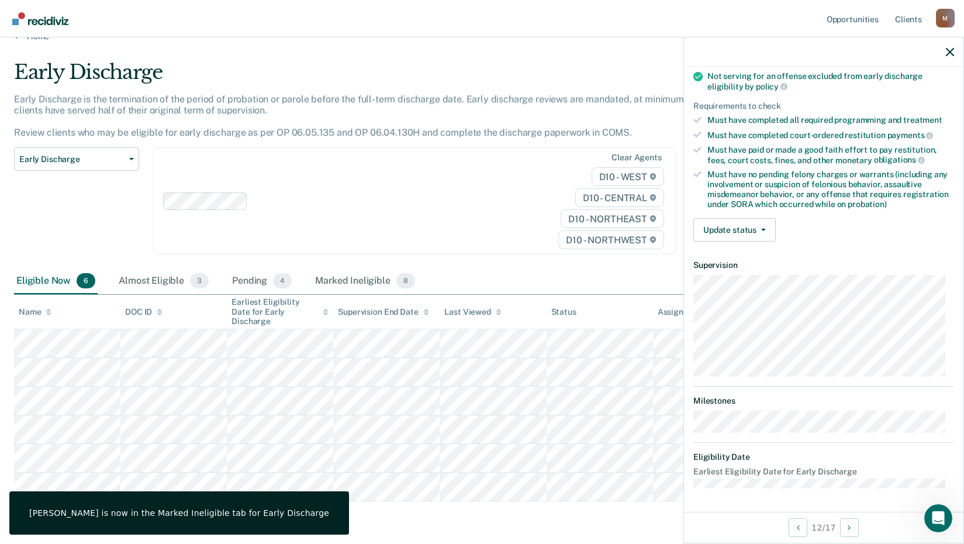
scroll to position [153, 0]
click at [719, 225] on button "Update status" at bounding box center [734, 231] width 82 height 23
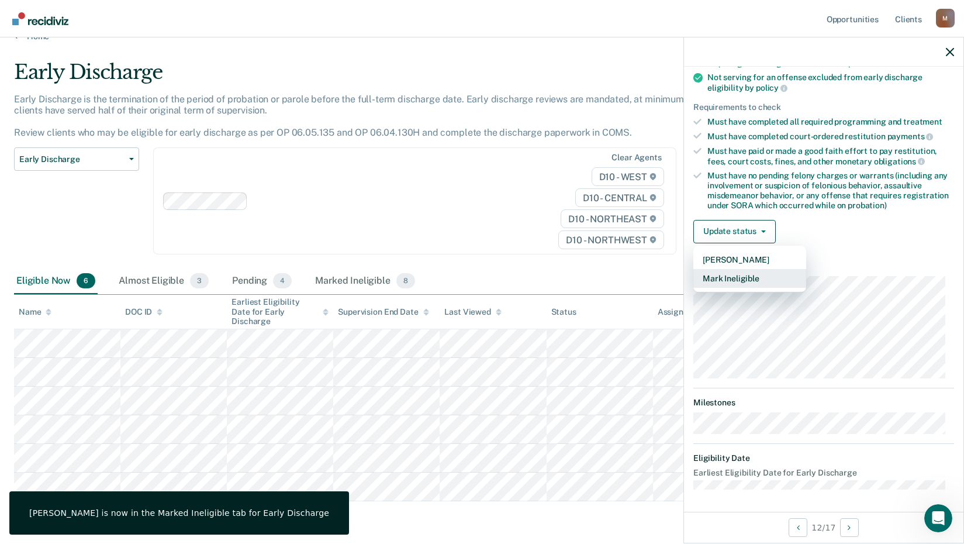
click at [727, 274] on button "Mark Ineligible" at bounding box center [749, 278] width 113 height 19
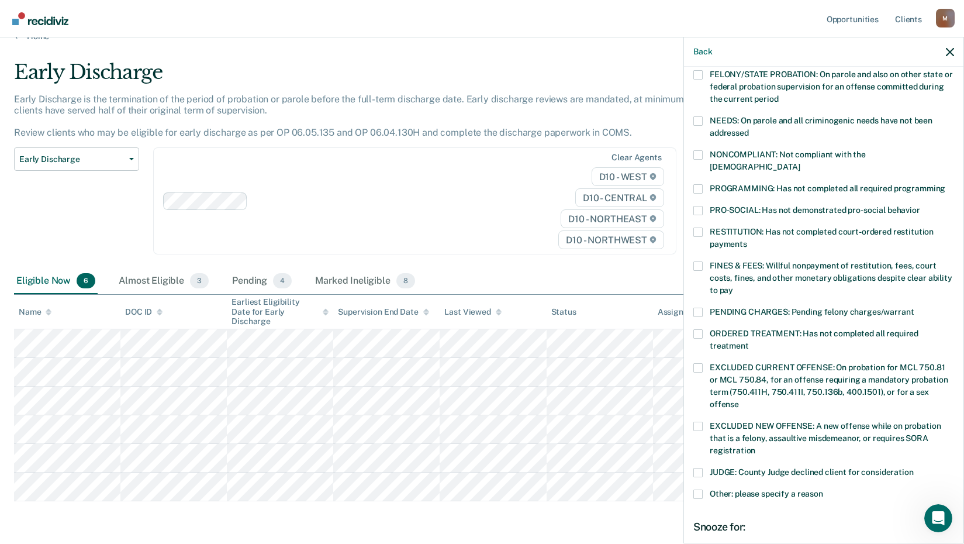
click at [699, 184] on span at bounding box center [697, 188] width 9 height 9
click at [945, 184] on input "PROGRAMMING: Has not completed all required programming" at bounding box center [945, 184] width 0 height 0
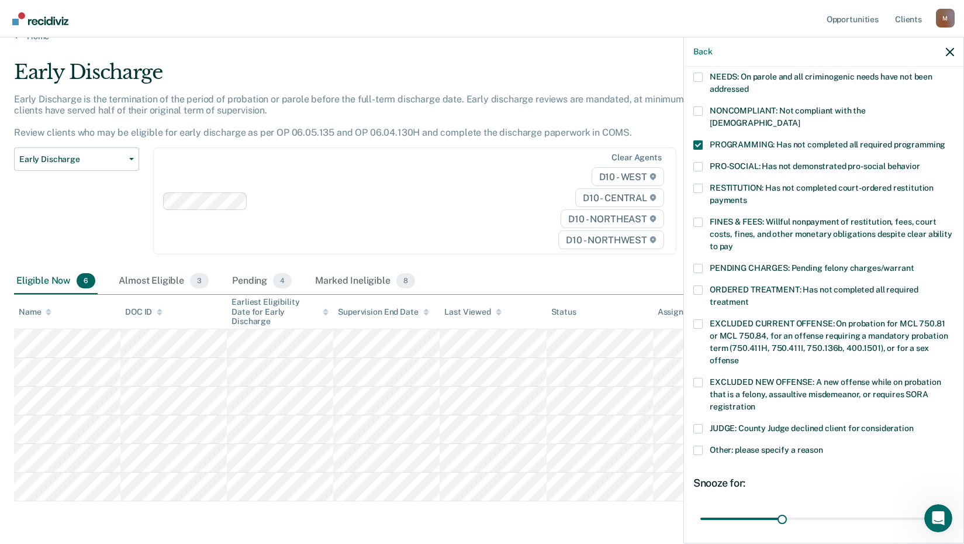
scroll to position [284, 0]
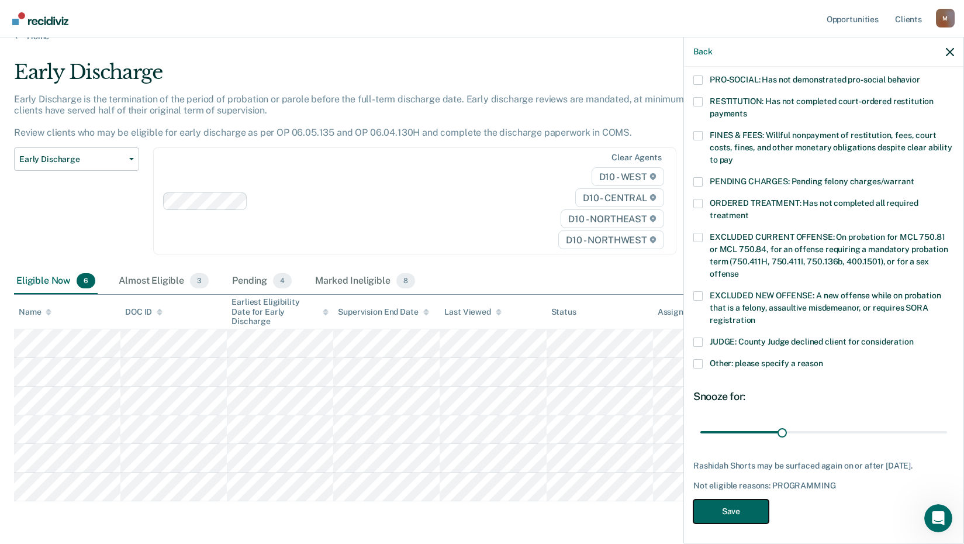
drag, startPoint x: 738, startPoint y: 509, endPoint x: 708, endPoint y: 502, distance: 30.6
click at [737, 509] on button "Save" at bounding box center [730, 511] width 75 height 24
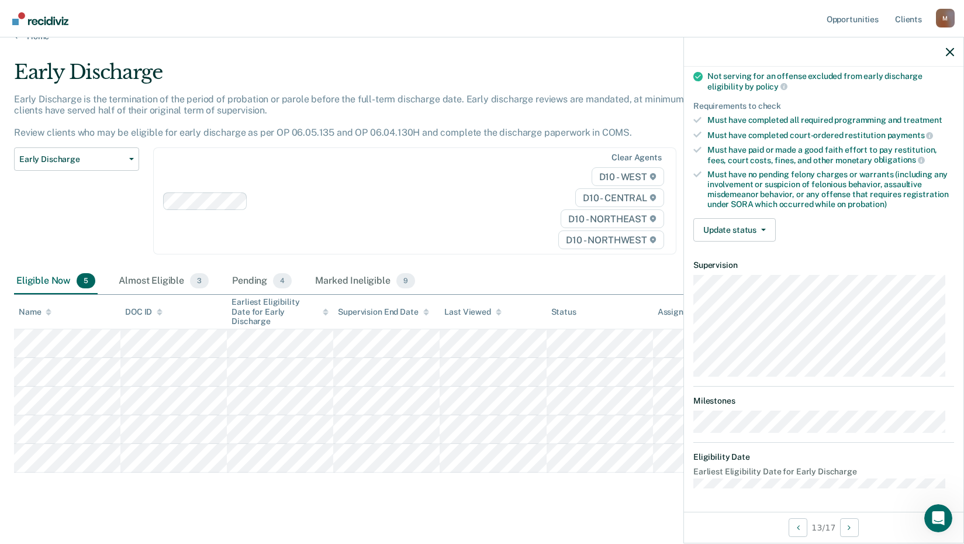
scroll to position [153, 0]
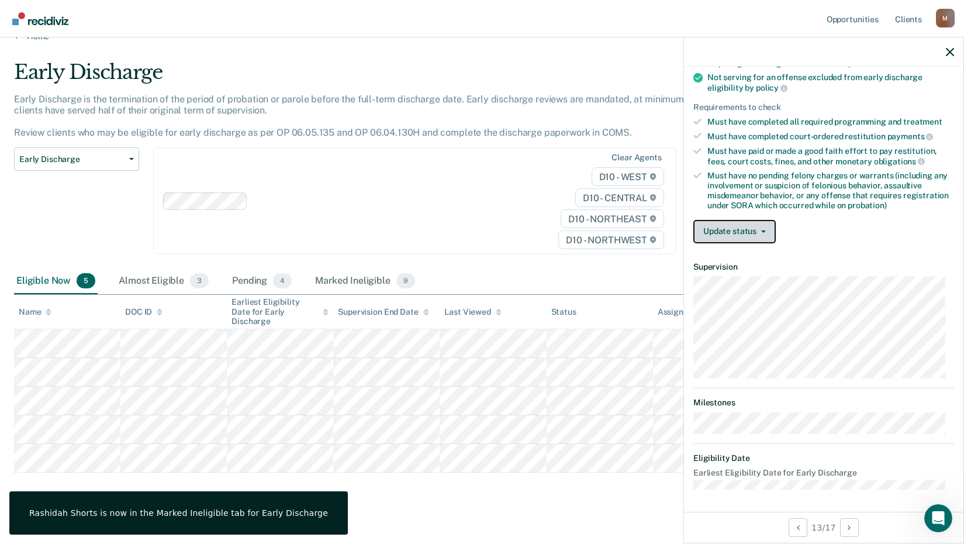
click at [721, 239] on button "Update status" at bounding box center [734, 231] width 82 height 23
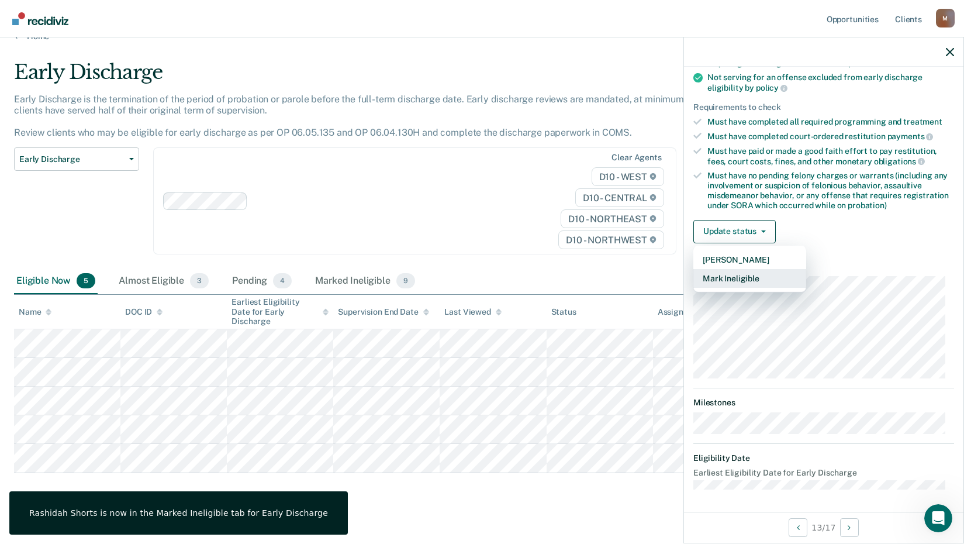
click at [737, 281] on button "Mark Ineligible" at bounding box center [749, 278] width 113 height 19
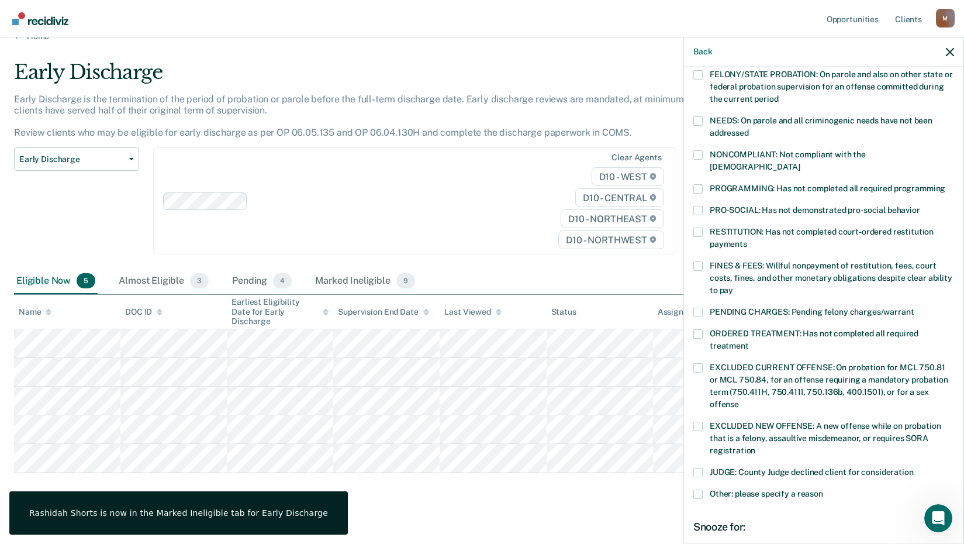
click at [699, 261] on span at bounding box center [697, 265] width 9 height 9
click at [733, 286] on input "FINES & FEES: Willful nonpayment of restitution, fees, court costs, fines, and …" at bounding box center [733, 286] width 0 height 0
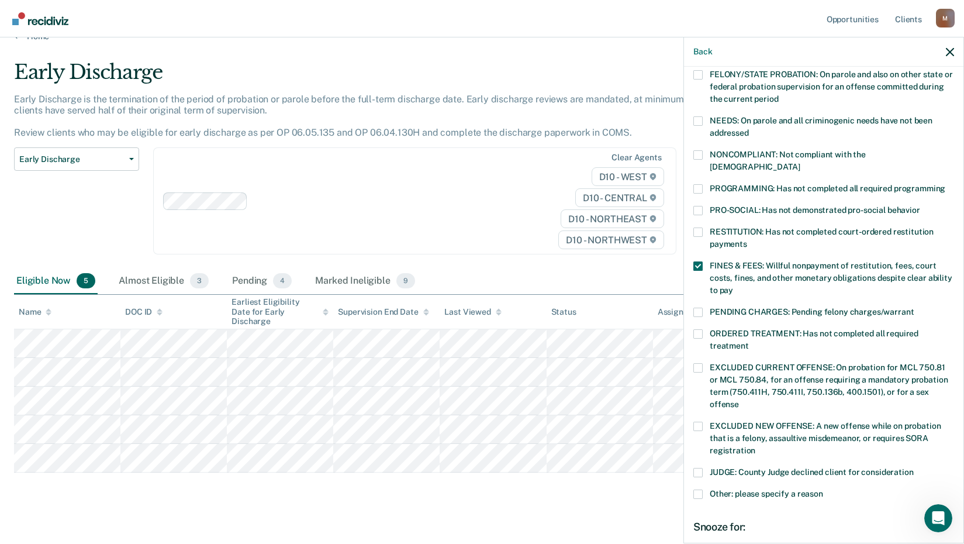
click at [692, 170] on div "BB Which of the following requirements has [PERSON_NAME] not met? [MEDICAL_DATA…" at bounding box center [823, 304] width 279 height 474
click at [695, 170] on div "NONCOMPLIANT: Not compliant with the [DEMOGRAPHIC_DATA]" at bounding box center [823, 167] width 261 height 34
click at [698, 184] on span at bounding box center [697, 188] width 9 height 9
click at [945, 184] on input "PROGRAMMING: Has not completed all required programming" at bounding box center [945, 184] width 0 height 0
click at [700, 329] on span at bounding box center [697, 333] width 9 height 9
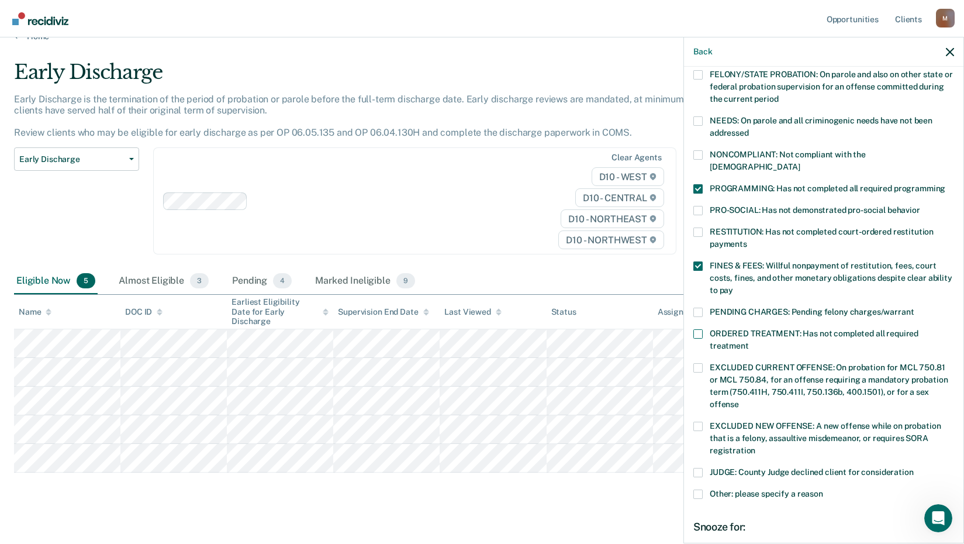
click at [749, 341] on input "ORDERED TREATMENT: Has not completed all required treatment" at bounding box center [749, 341] width 0 height 0
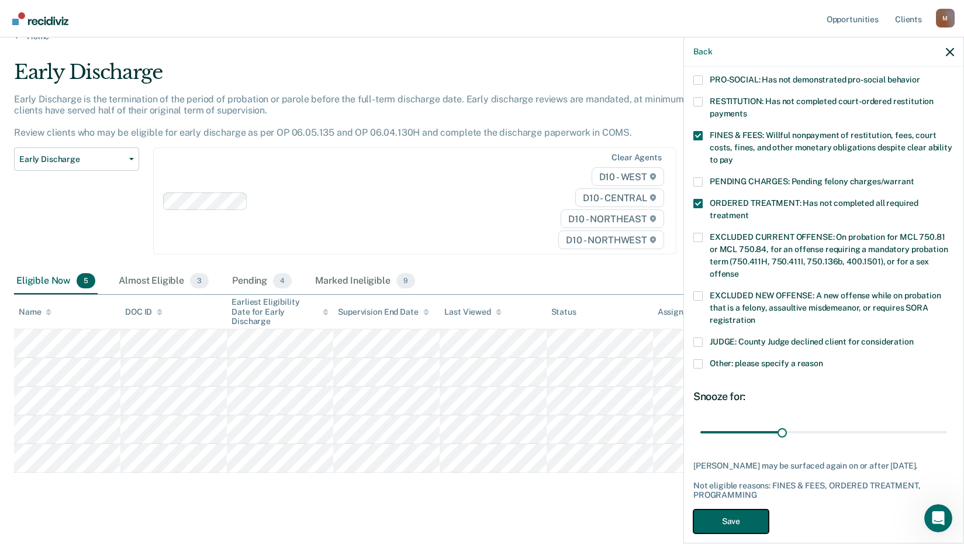
click at [729, 509] on button "Save" at bounding box center [730, 521] width 75 height 24
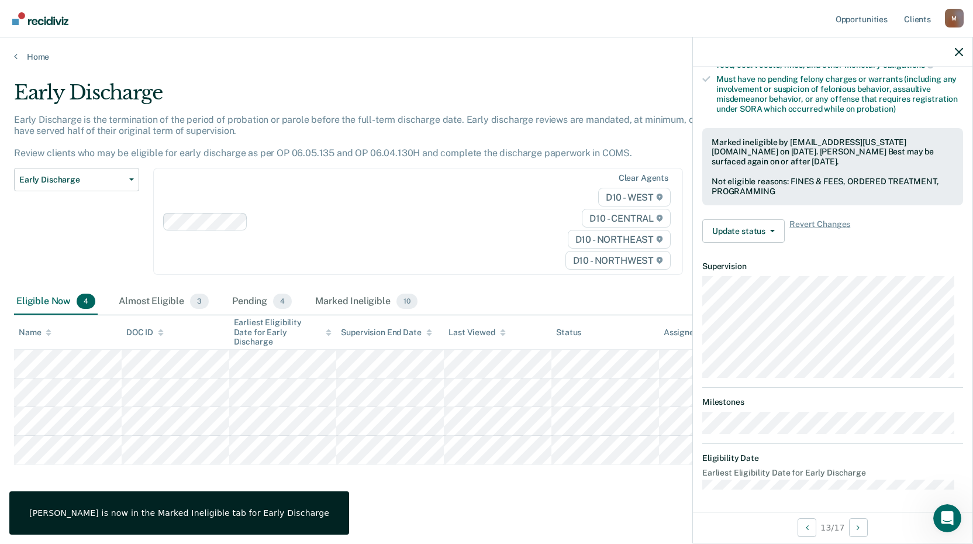
scroll to position [153, 0]
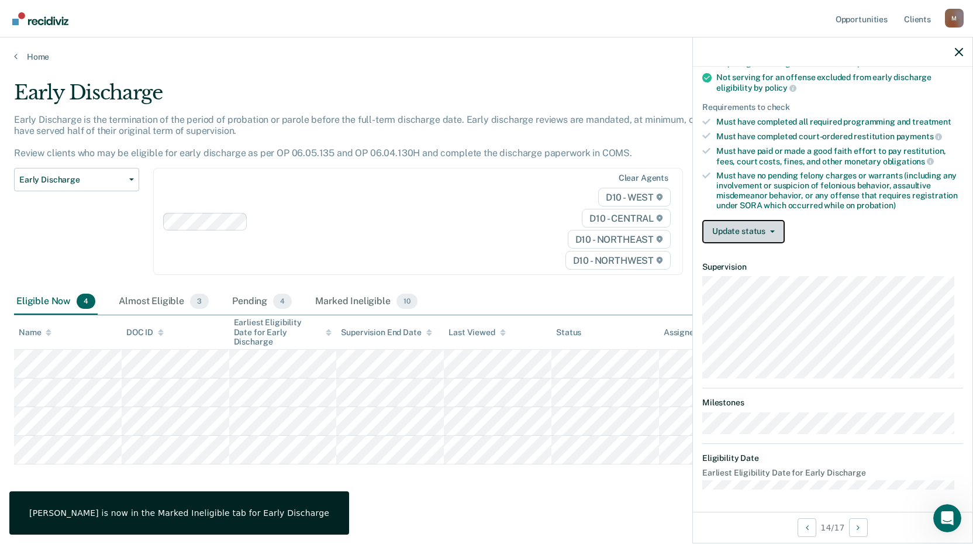
click at [734, 240] on button "Update status" at bounding box center [743, 231] width 82 height 23
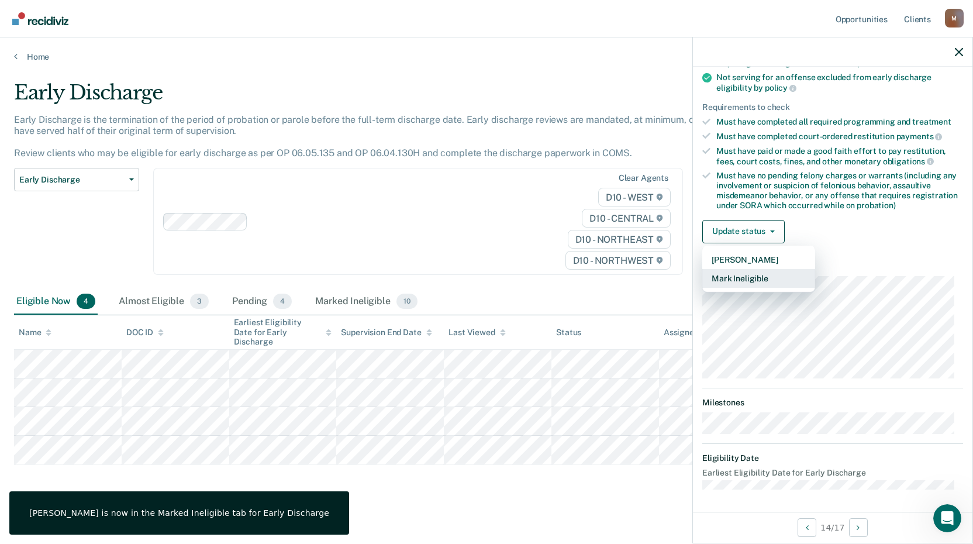
click at [746, 275] on button "Mark Ineligible" at bounding box center [758, 278] width 113 height 19
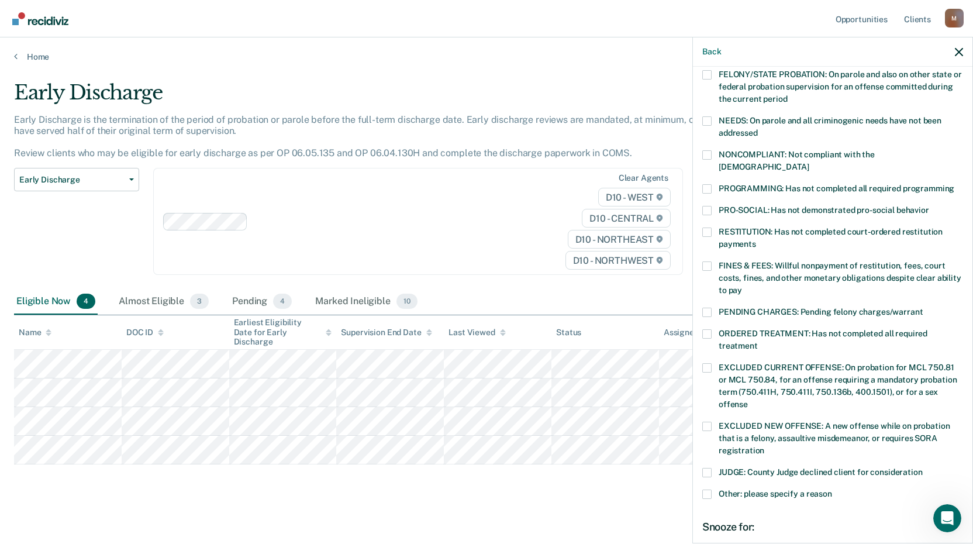
click at [711, 184] on span at bounding box center [706, 188] width 9 height 9
click at [954, 184] on input "PROGRAMMING: Has not completed all required programming" at bounding box center [954, 184] width 0 height 0
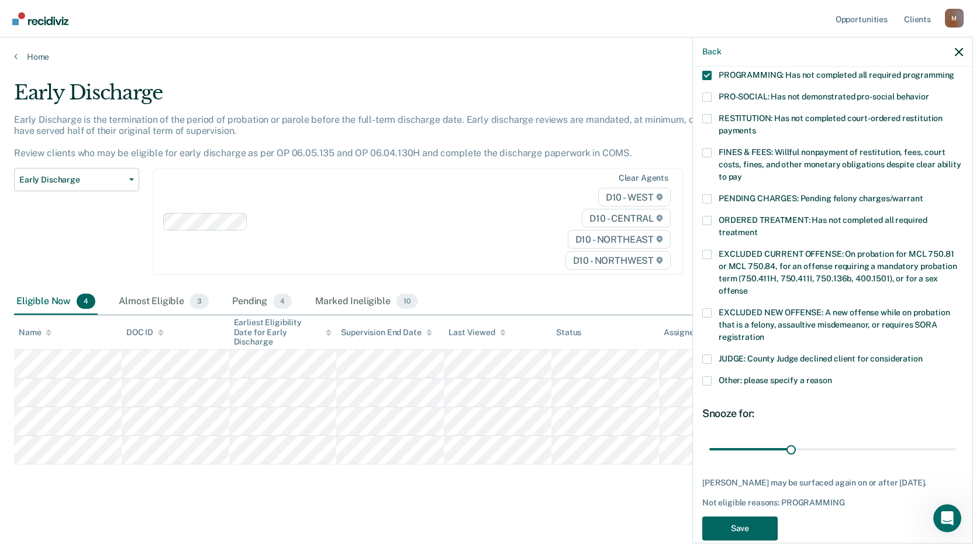
scroll to position [274, 0]
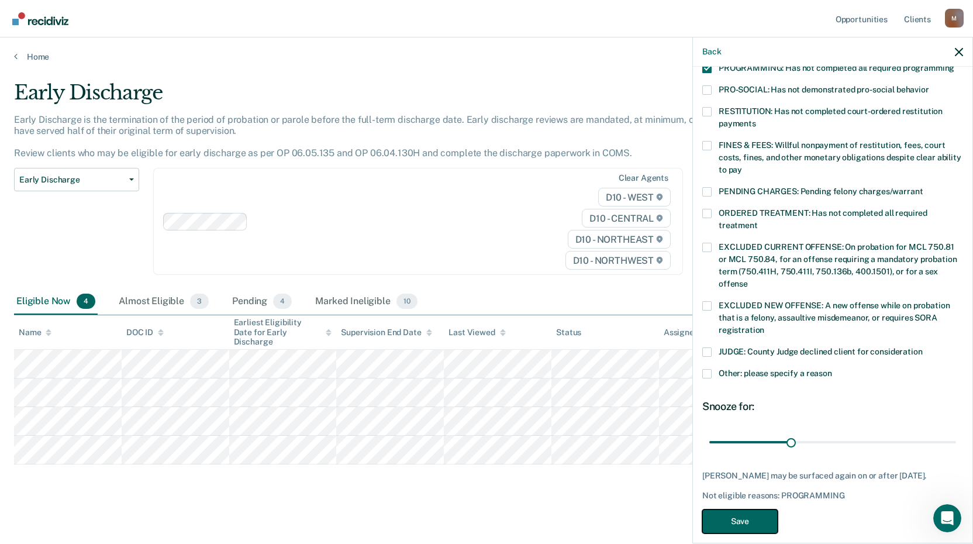
click at [757, 513] on button "Save" at bounding box center [739, 521] width 75 height 24
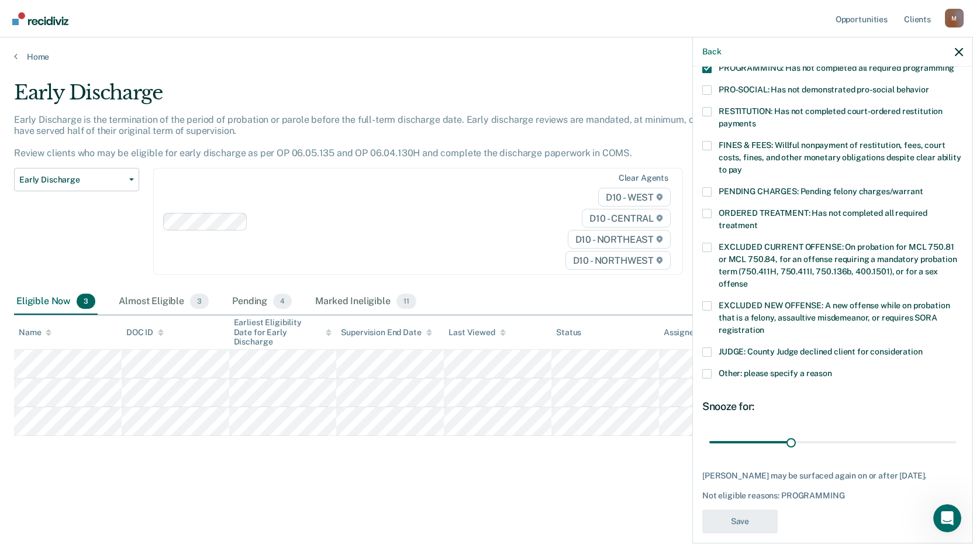
scroll to position [165, 0]
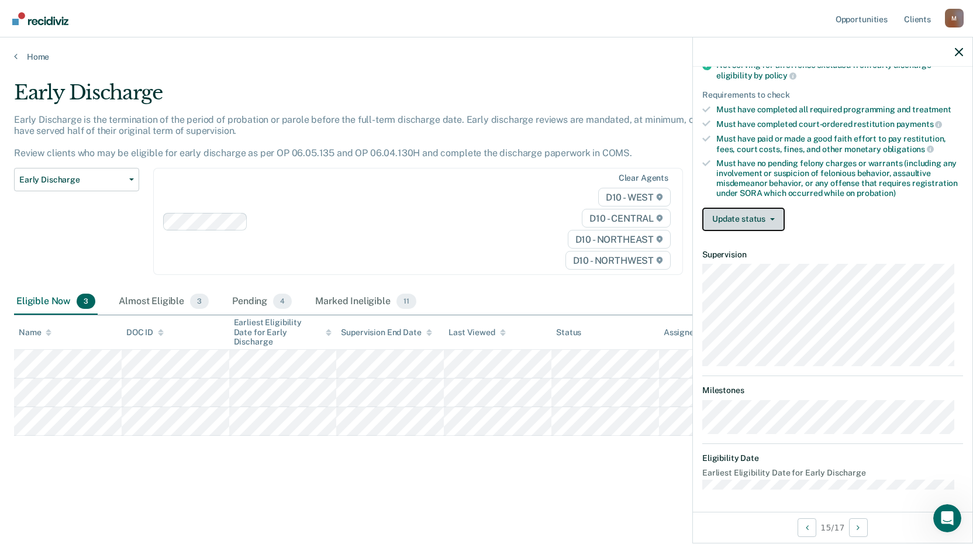
click at [749, 214] on button "Update status" at bounding box center [743, 219] width 82 height 23
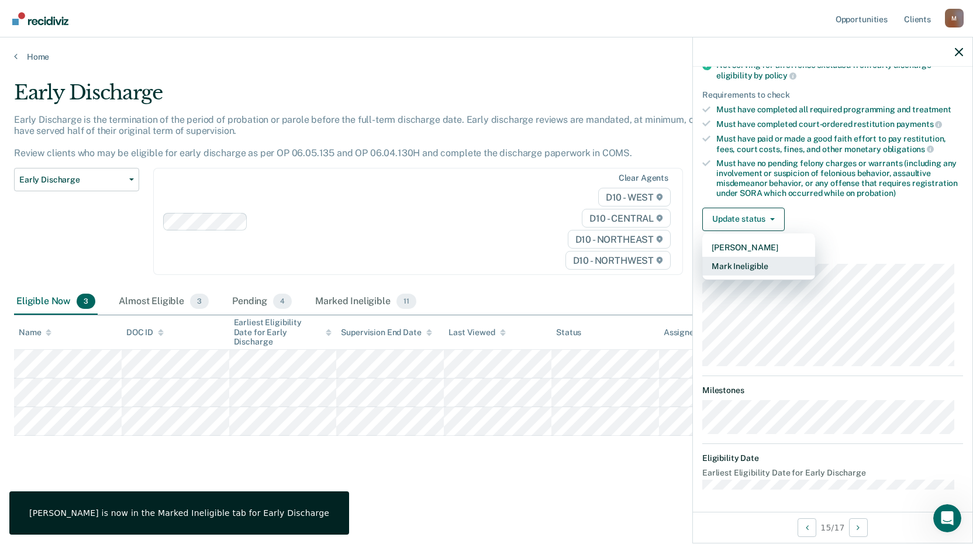
click at [762, 267] on button "Mark Ineligible" at bounding box center [758, 266] width 113 height 19
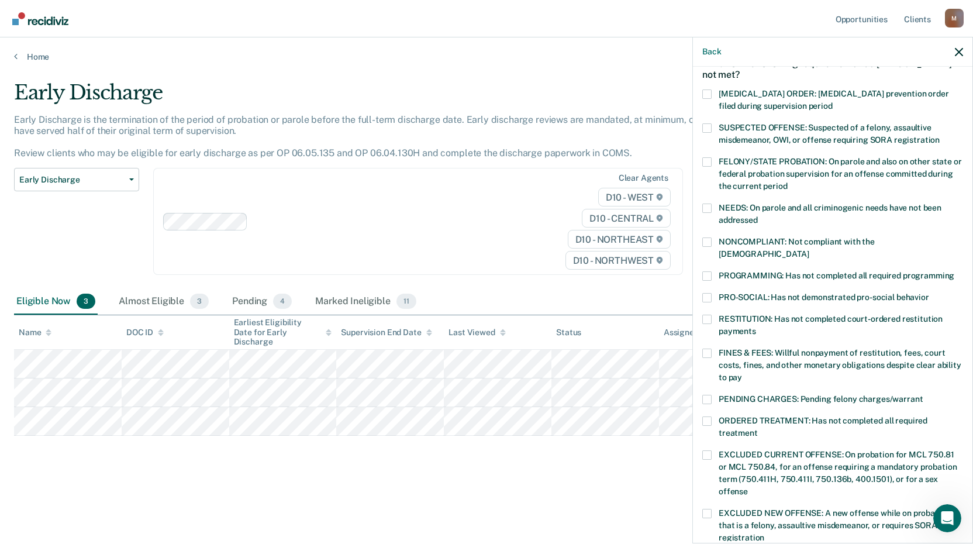
scroll to position [50, 0]
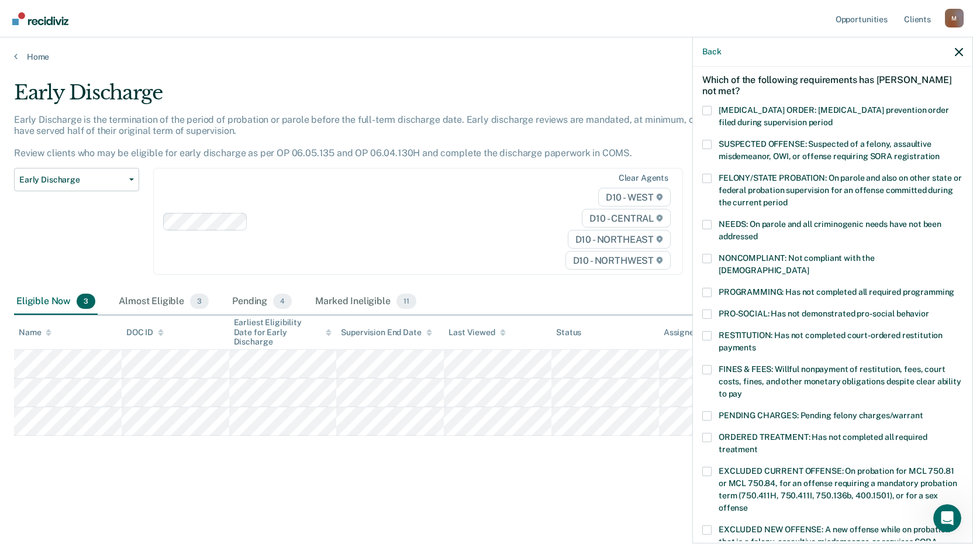
click at [709, 288] on span at bounding box center [706, 292] width 9 height 9
click at [954, 288] on input "PROGRAMMING: Has not completed all required programming" at bounding box center [954, 288] width 0 height 0
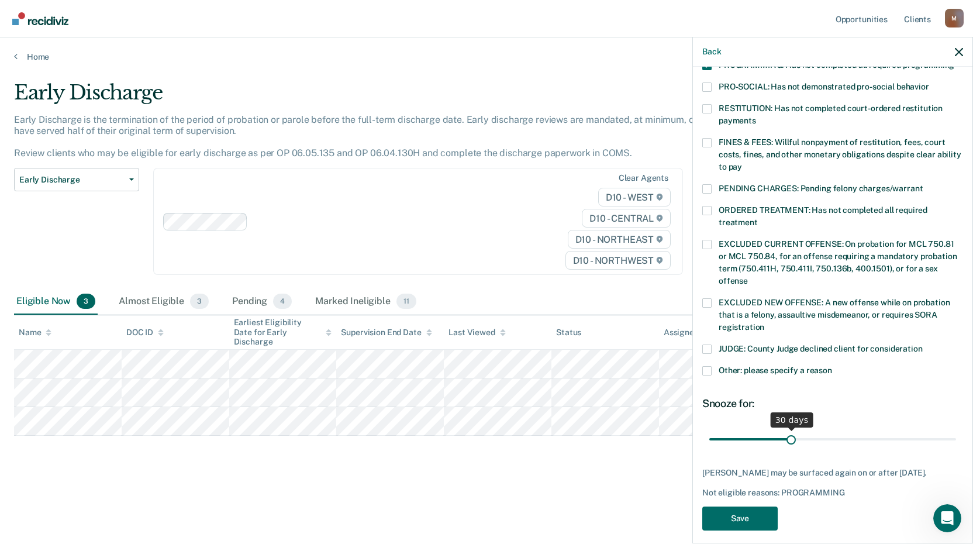
scroll to position [284, 0]
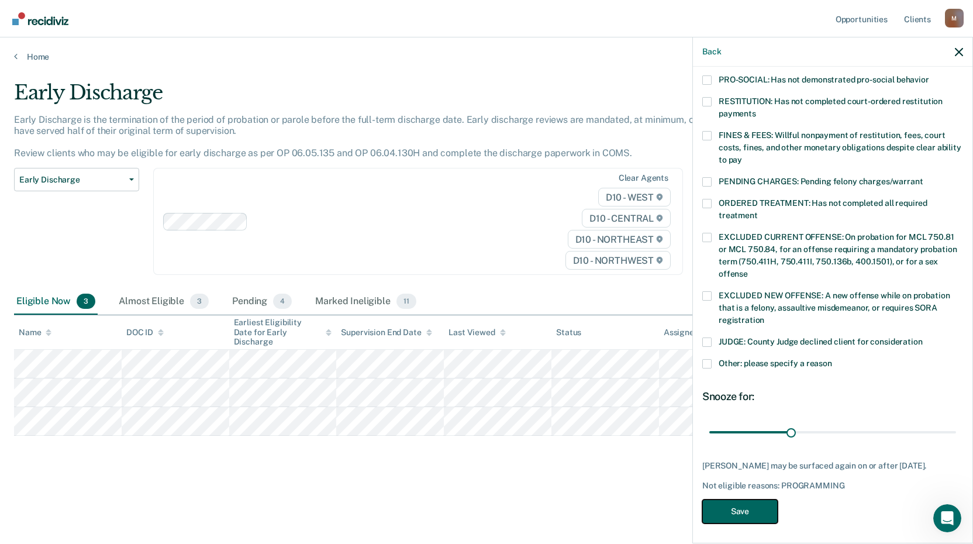
click at [765, 510] on button "Save" at bounding box center [739, 511] width 75 height 24
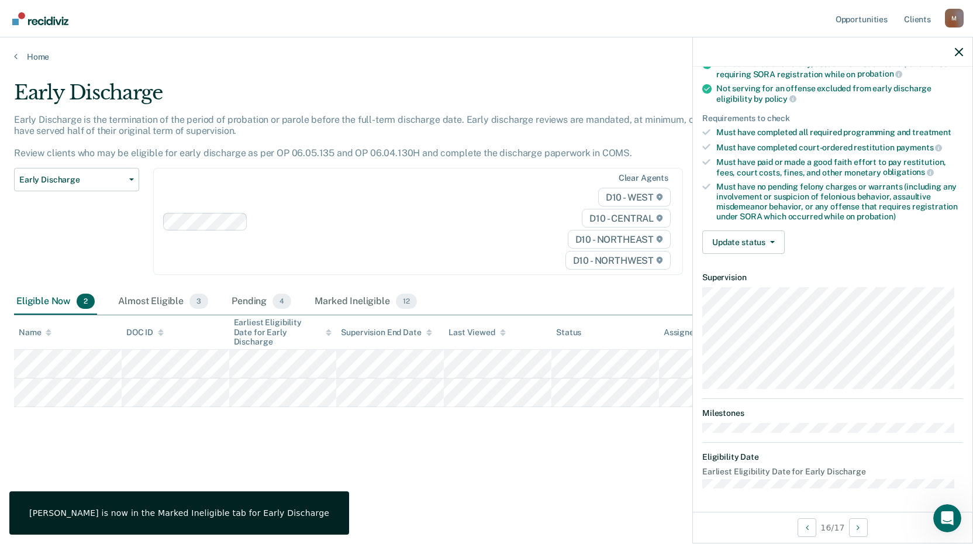
scroll to position [141, 0]
click at [744, 243] on button "Update status" at bounding box center [743, 243] width 82 height 23
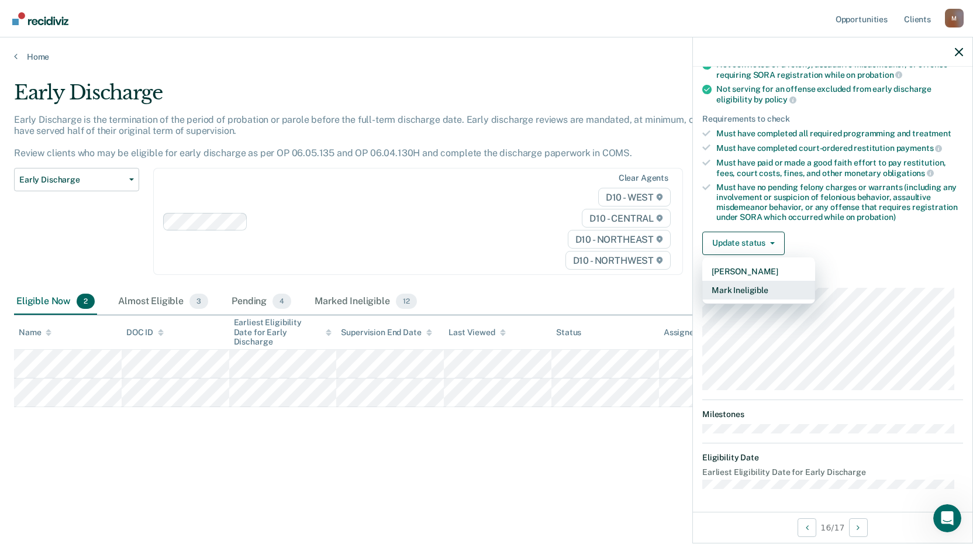
click at [757, 281] on button "Mark Ineligible" at bounding box center [758, 290] width 113 height 19
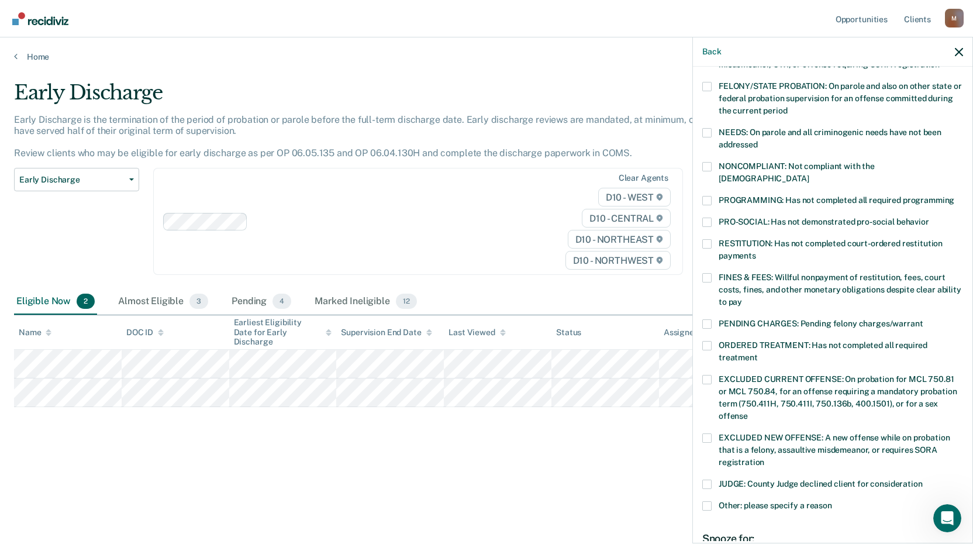
click at [716, 273] on label "FINES & FEES: Willful nonpayment of restitution, fees, court costs, fines, and …" at bounding box center [832, 291] width 261 height 37
click at [742, 298] on input "FINES & FEES: Willful nonpayment of restitution, fees, court costs, fines, and …" at bounding box center [742, 298] width 0 height 0
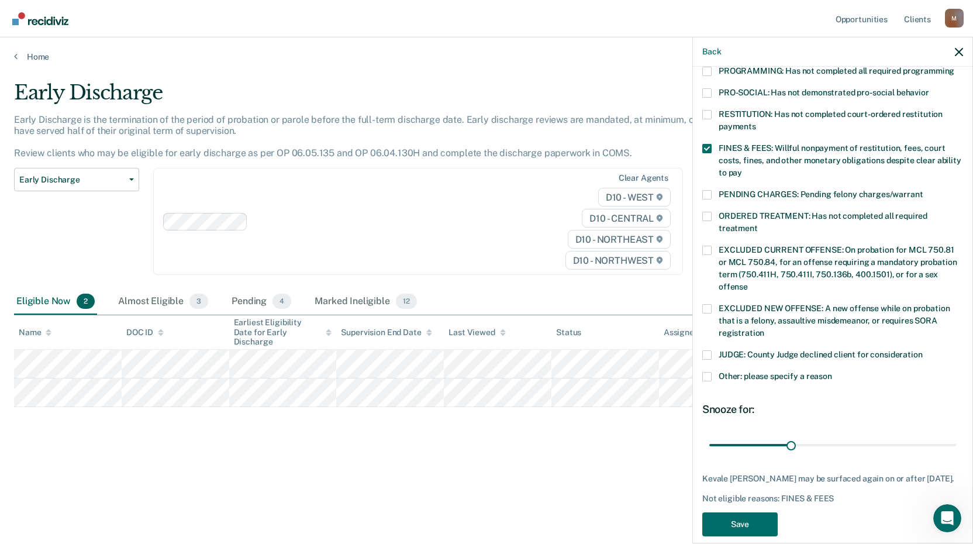
scroll to position [274, 0]
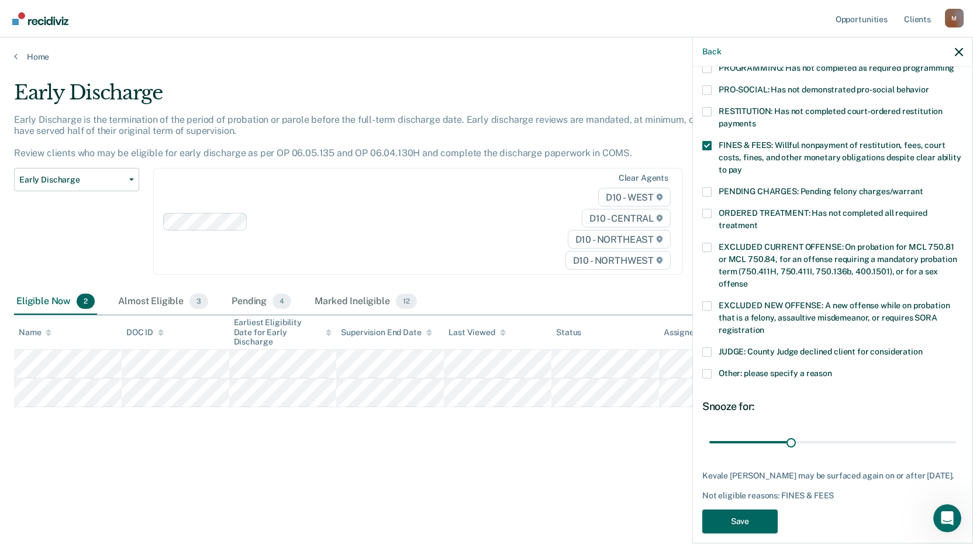
drag, startPoint x: 761, startPoint y: 491, endPoint x: 759, endPoint y: 505, distance: 13.6
click at [761, 492] on div "KM Which of the following requirements has Kevale [PERSON_NAME] not met? [MEDIC…" at bounding box center [832, 173] width 261 height 733
click at [758, 509] on button "Save" at bounding box center [739, 521] width 75 height 24
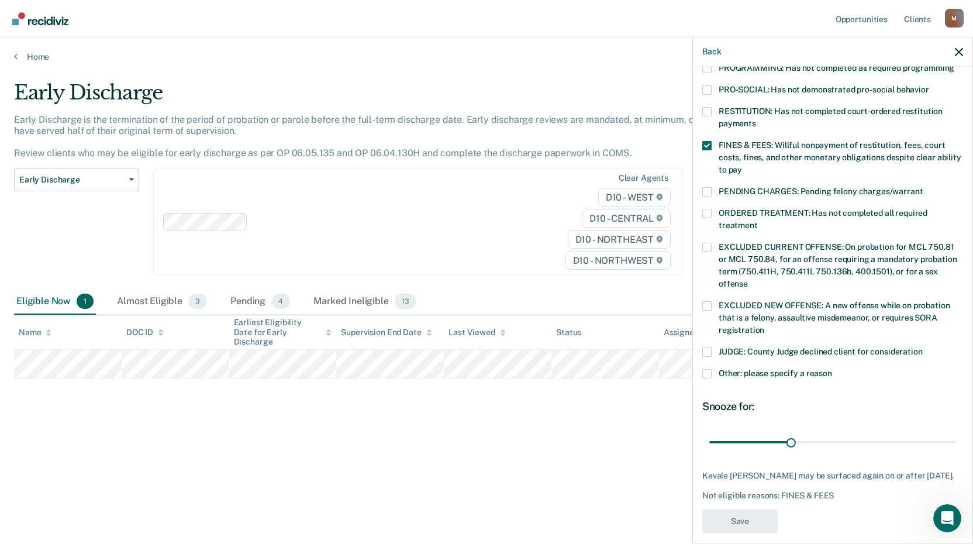
scroll to position [141, 0]
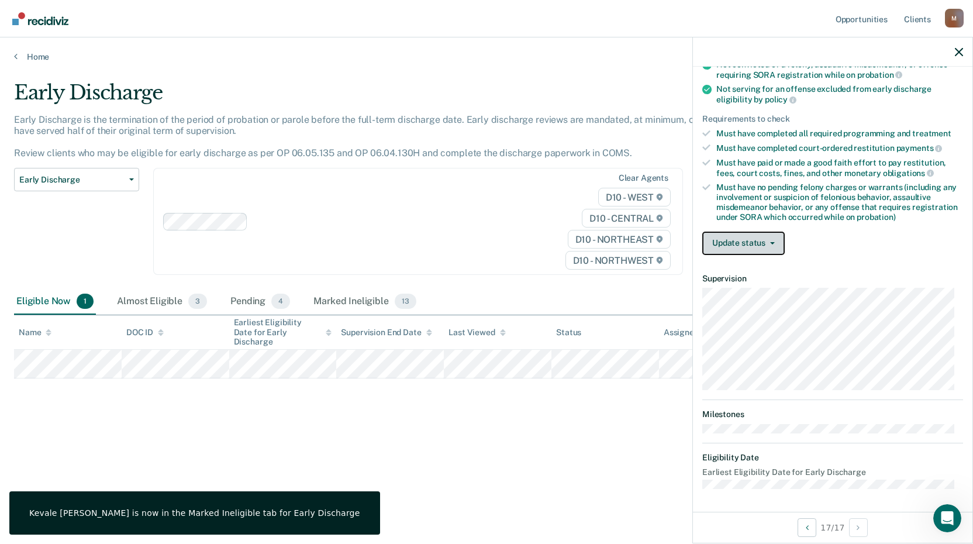
click at [767, 242] on span "button" at bounding box center [769, 243] width 9 height 2
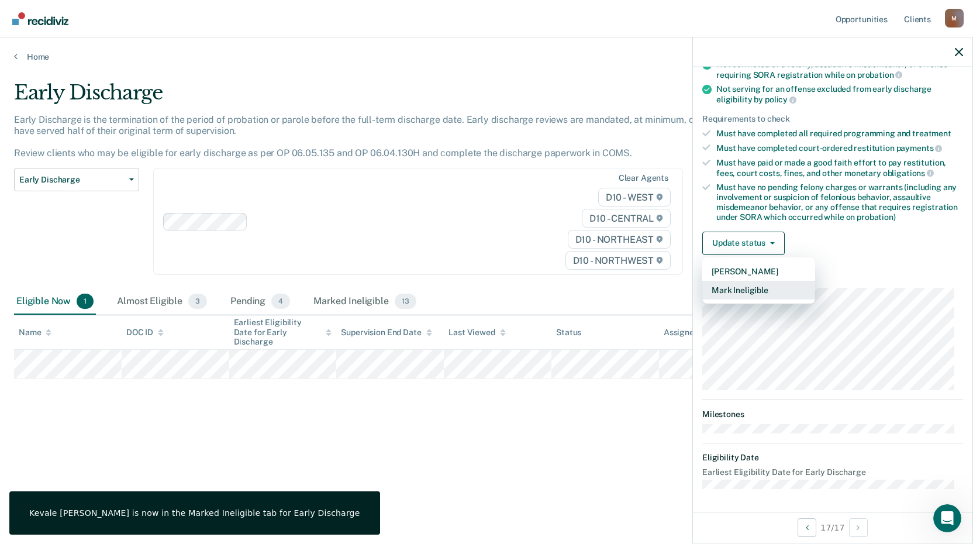
click at [774, 288] on button "Mark Ineligible" at bounding box center [758, 290] width 113 height 19
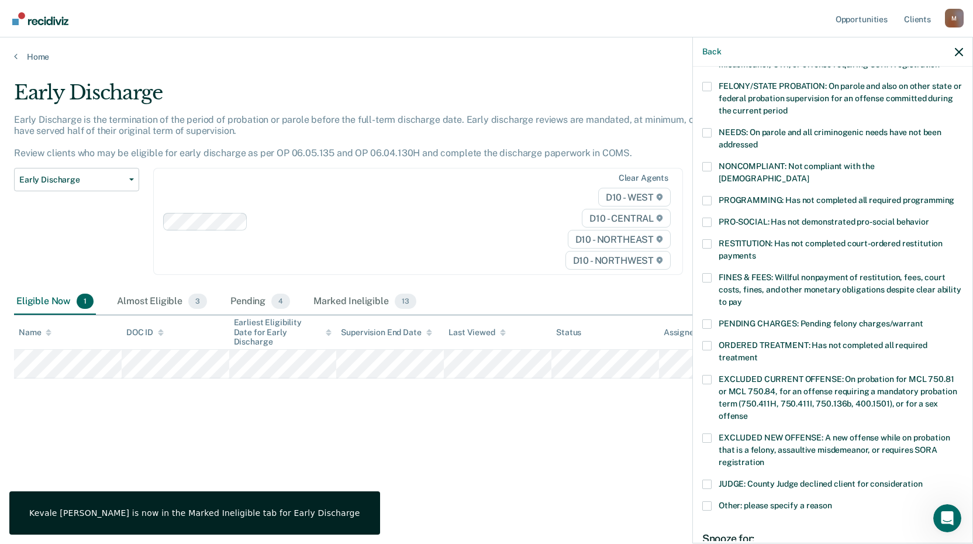
click at [708, 273] on span at bounding box center [706, 277] width 9 height 9
click at [742, 298] on input "FINES & FEES: Willful nonpayment of restitution, fees, court costs, fines, and …" at bounding box center [742, 298] width 0 height 0
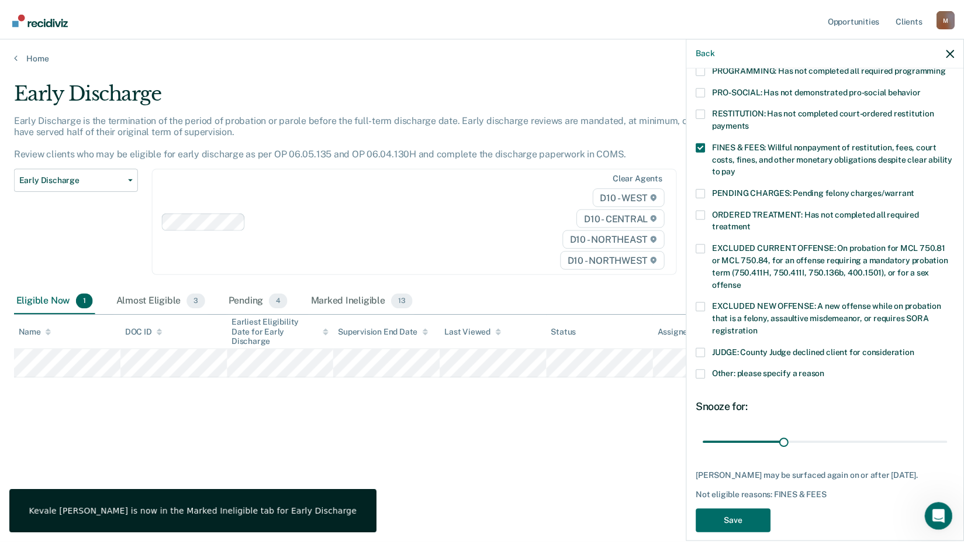
scroll to position [274, 0]
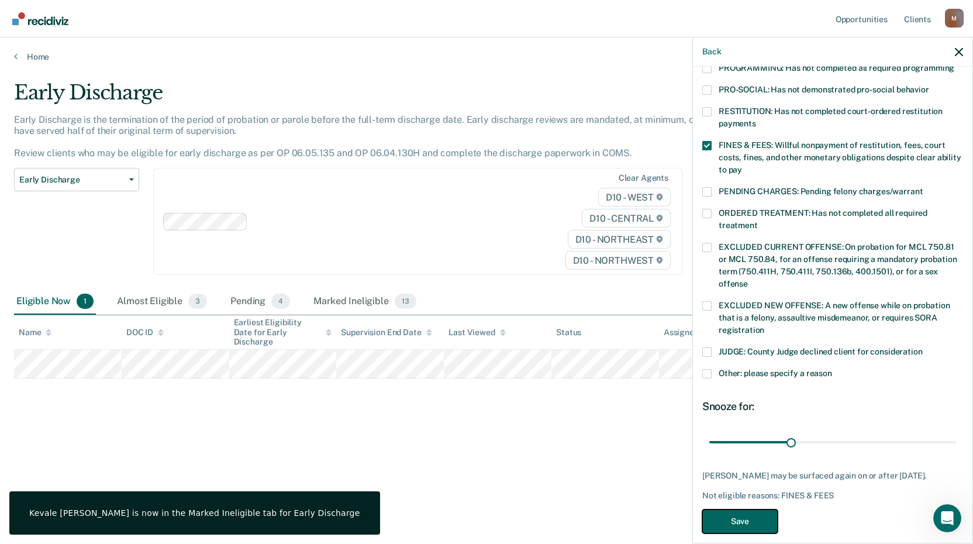
click at [750, 509] on button "Save" at bounding box center [739, 521] width 75 height 24
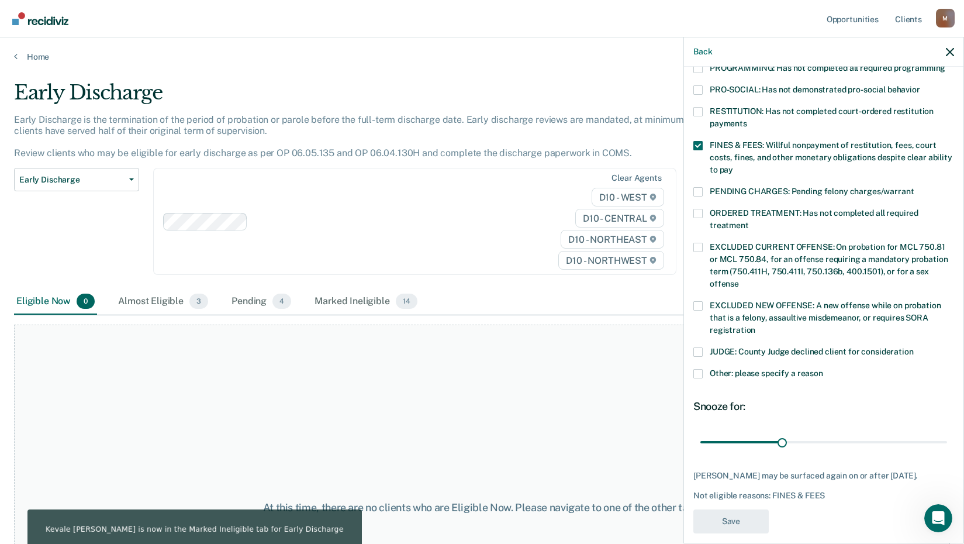
click at [409, 428] on div "At this time, there are no clients who are Eligible Now. Please navigate to one…" at bounding box center [482, 507] width 936 height 366
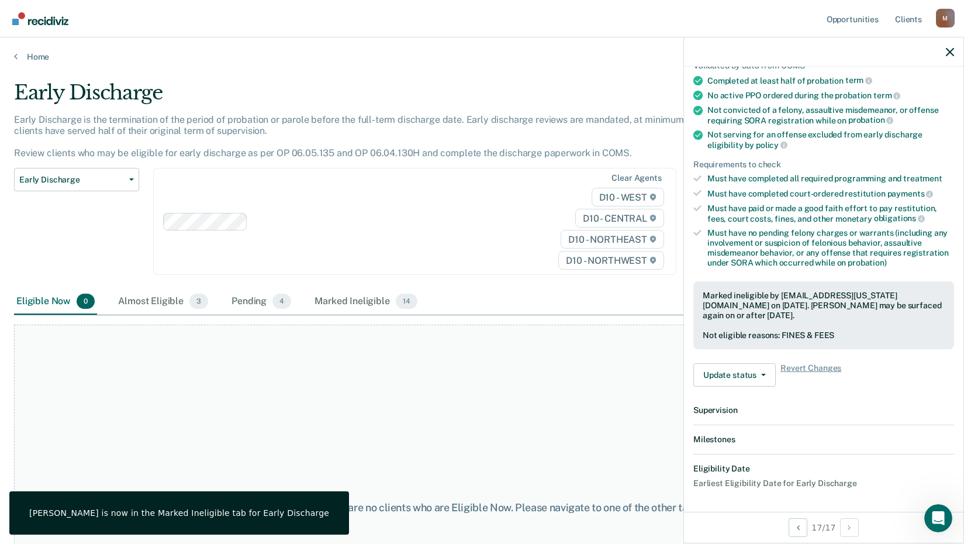
scroll to position [228, 0]
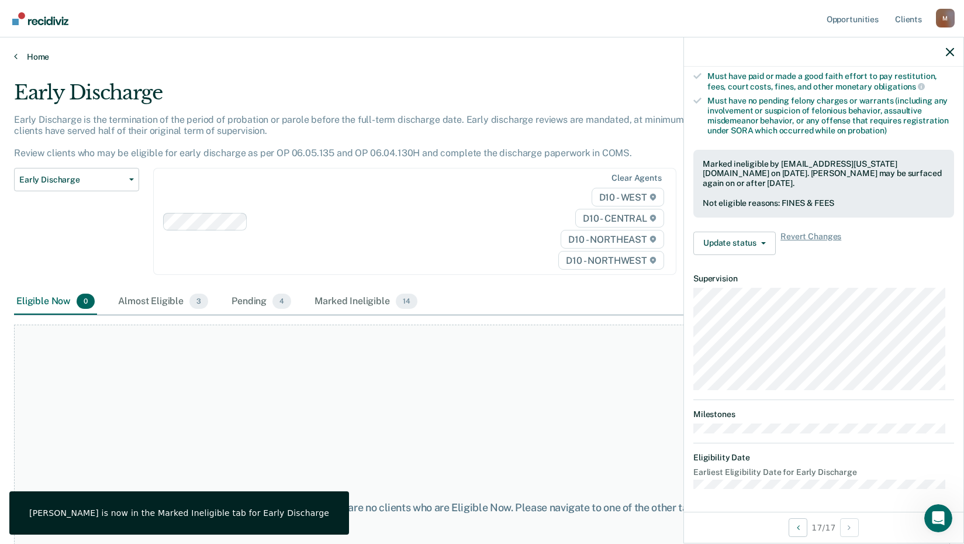
click at [33, 51] on link "Home" at bounding box center [482, 56] width 936 height 11
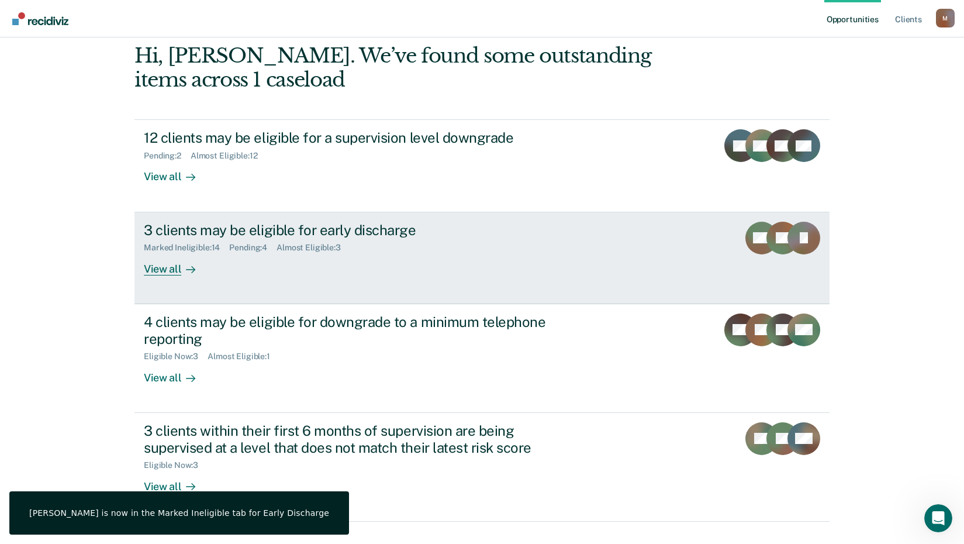
scroll to position [117, 0]
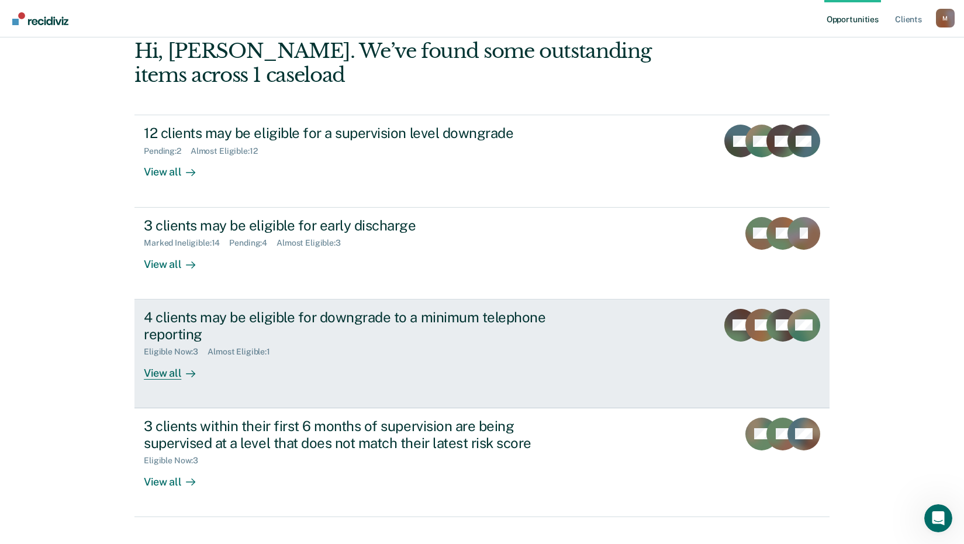
click at [186, 371] on icon at bounding box center [190, 373] width 9 height 9
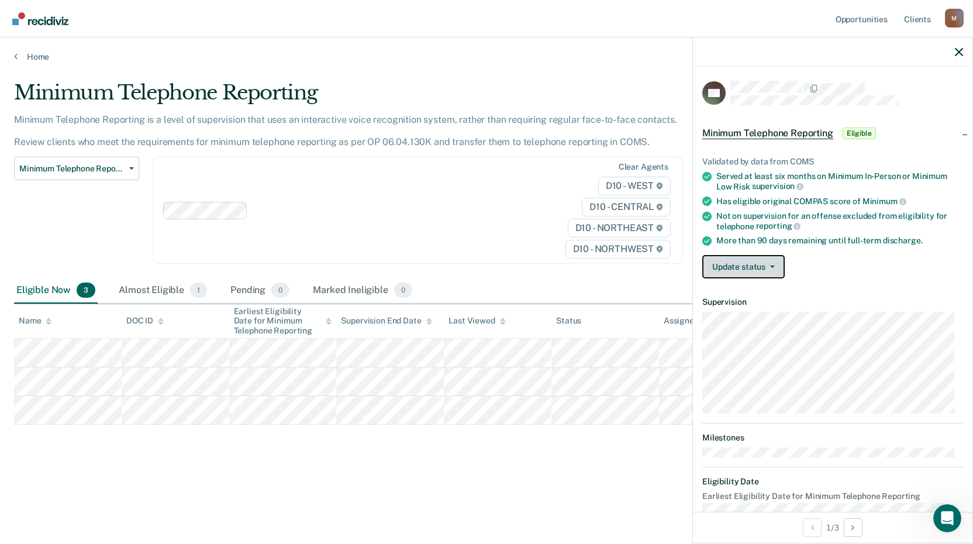
click at [756, 263] on button "Update status" at bounding box center [743, 266] width 82 height 23
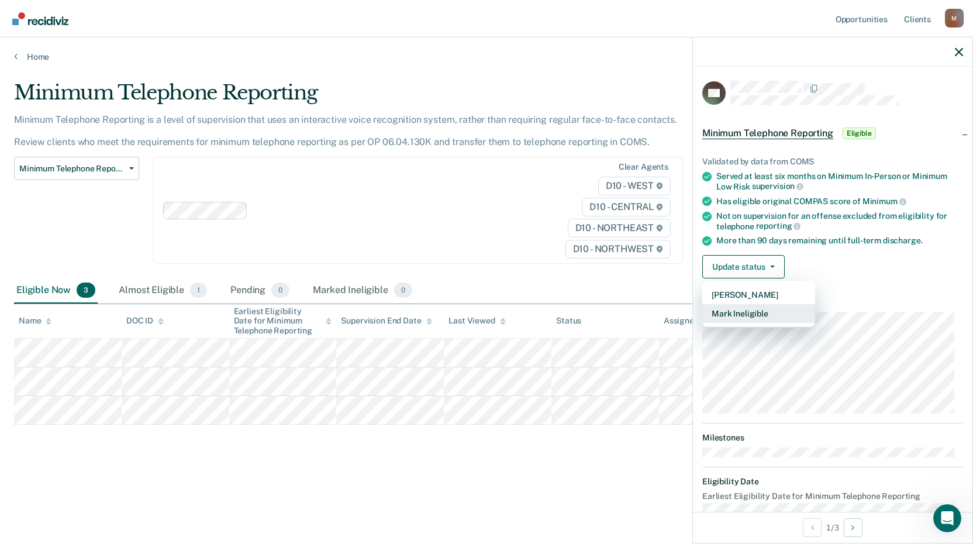
click at [757, 312] on button "Mark Ineligible" at bounding box center [758, 313] width 113 height 19
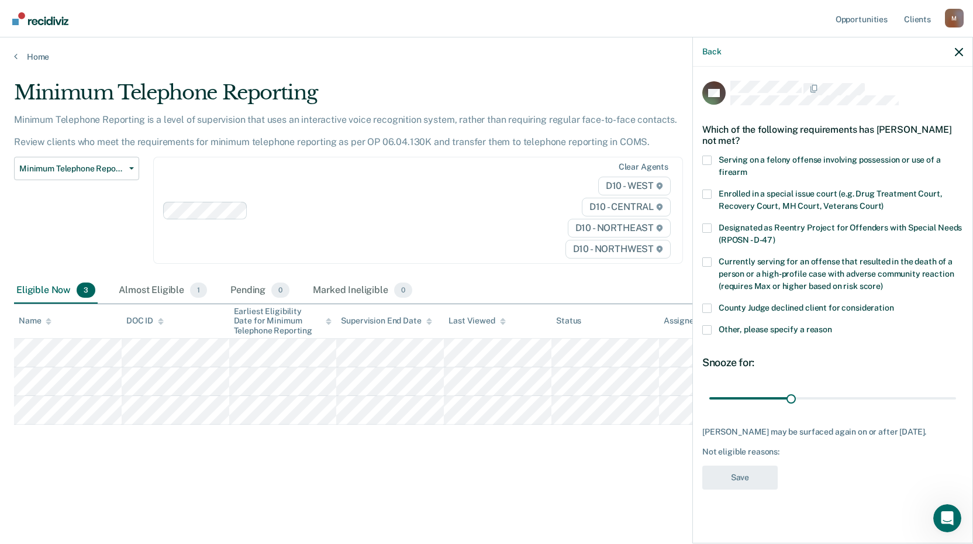
click at [702, 328] on span at bounding box center [706, 329] width 9 height 9
click at [832, 325] on input "Other, please specify a reason" at bounding box center [832, 325] width 0 height 0
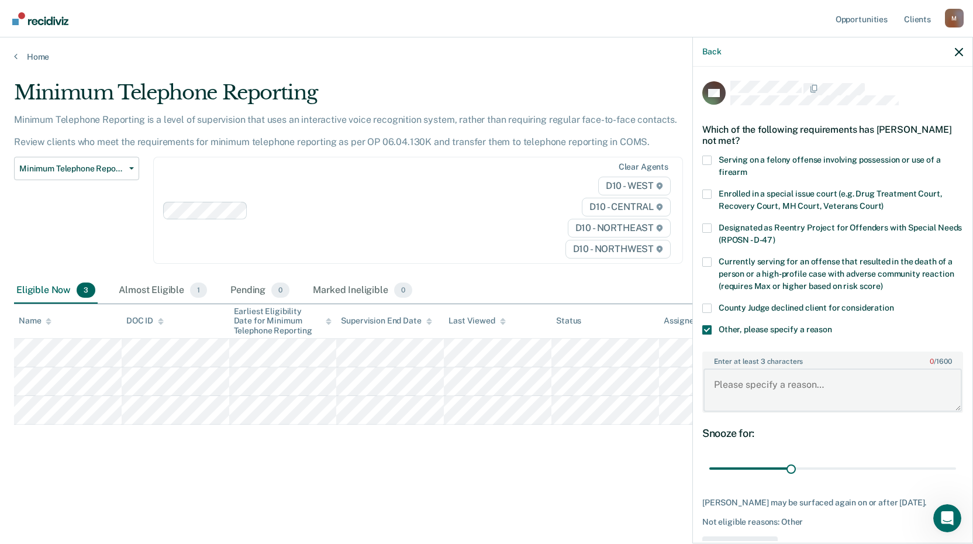
click at [723, 384] on textarea "Enter at least 3 characters 0 / 1600" at bounding box center [832, 389] width 258 height 43
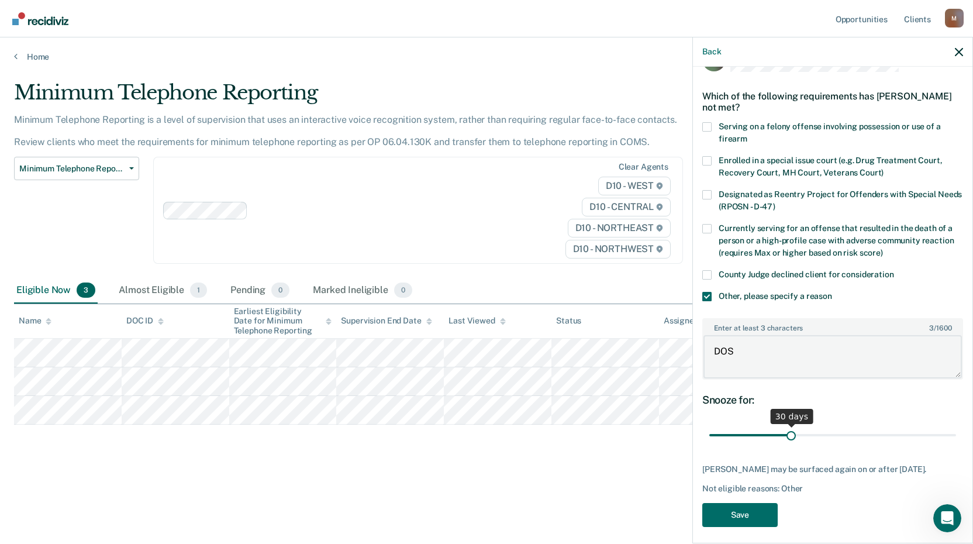
scroll to position [49, 0]
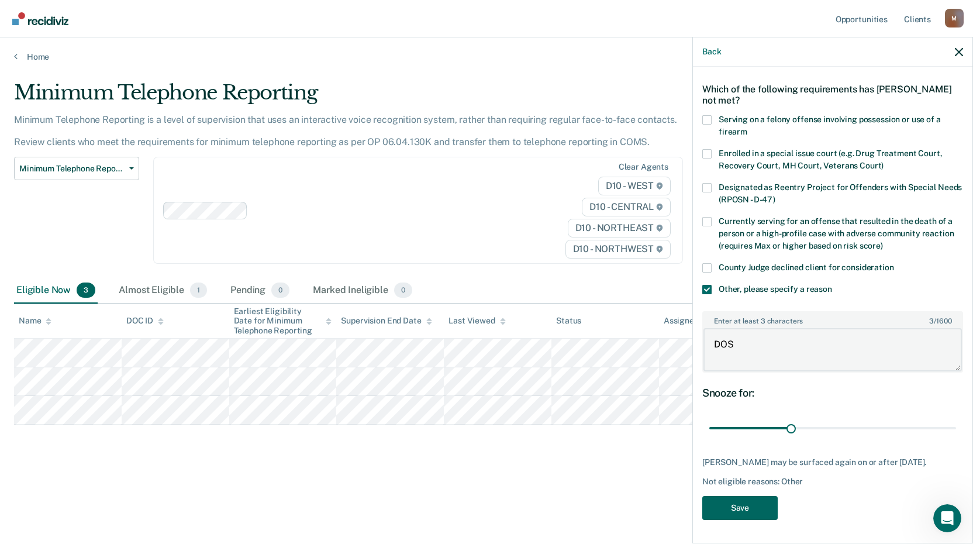
type textarea "DOS"
click at [750, 508] on button "Save" at bounding box center [739, 508] width 75 height 24
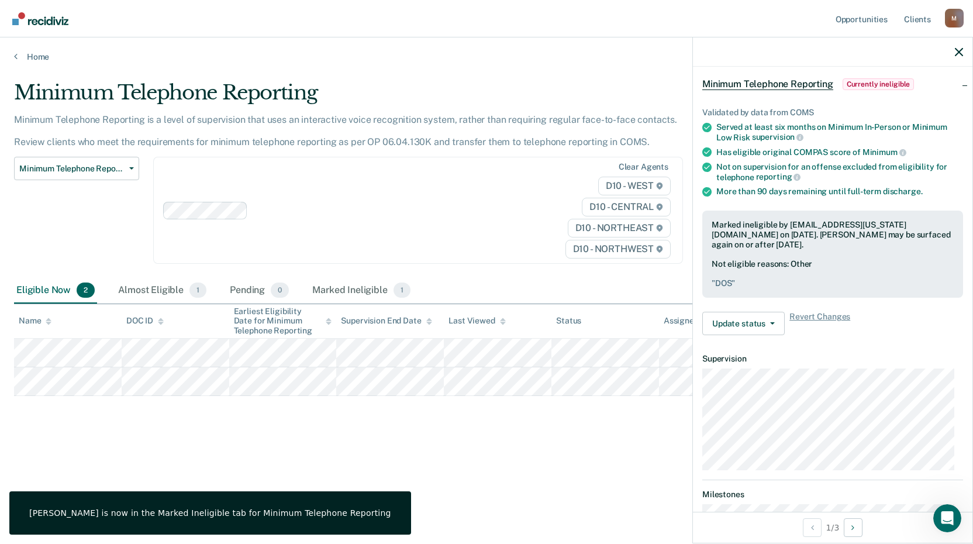
scroll to position [36, 0]
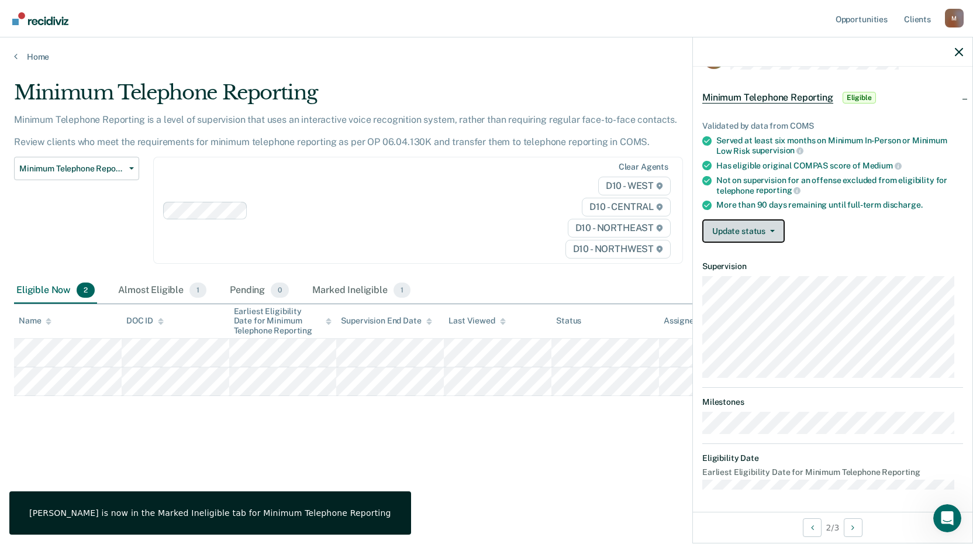
click at [744, 234] on button "Update status" at bounding box center [743, 230] width 82 height 23
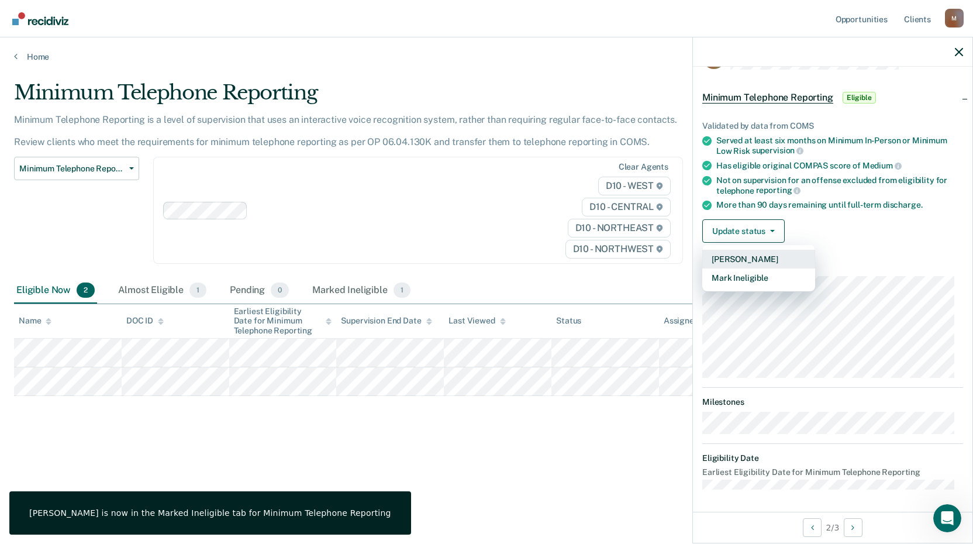
click at [754, 255] on button "[PERSON_NAME]" at bounding box center [758, 259] width 113 height 19
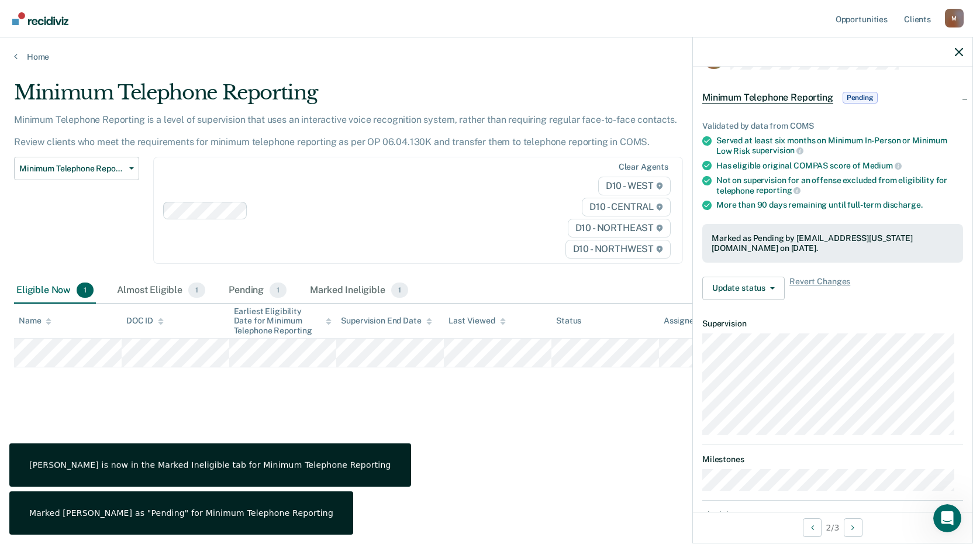
scroll to position [23, 0]
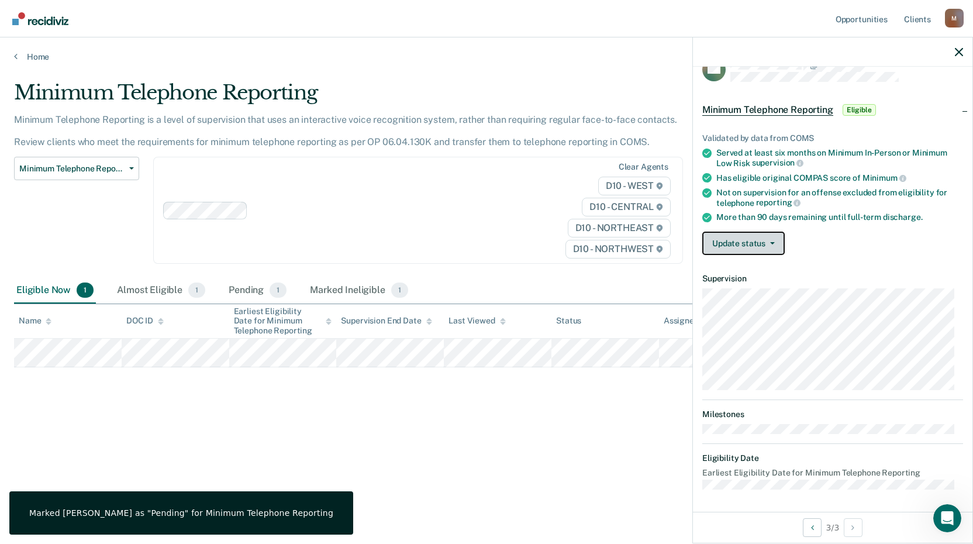
click at [737, 246] on button "Update status" at bounding box center [743, 243] width 82 height 23
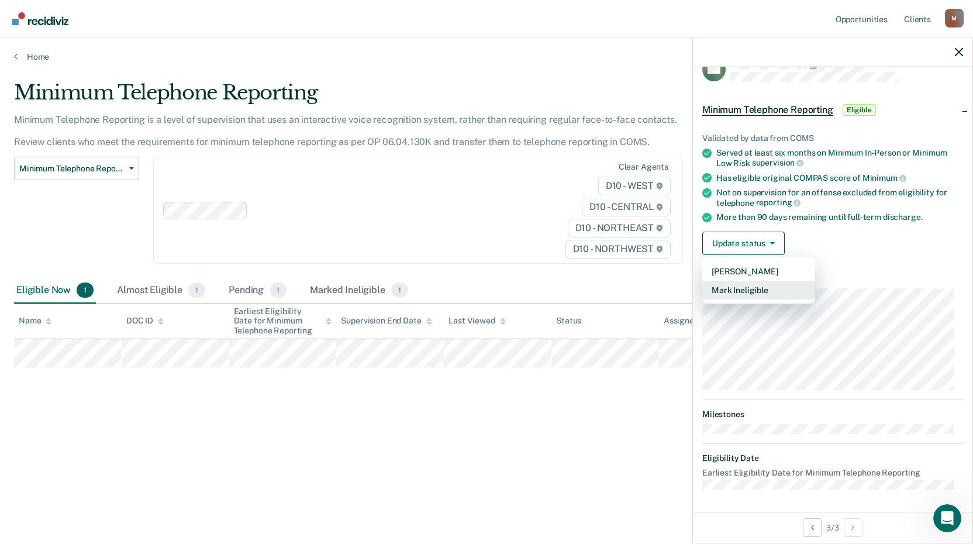
click at [743, 285] on button "Mark Ineligible" at bounding box center [758, 290] width 113 height 19
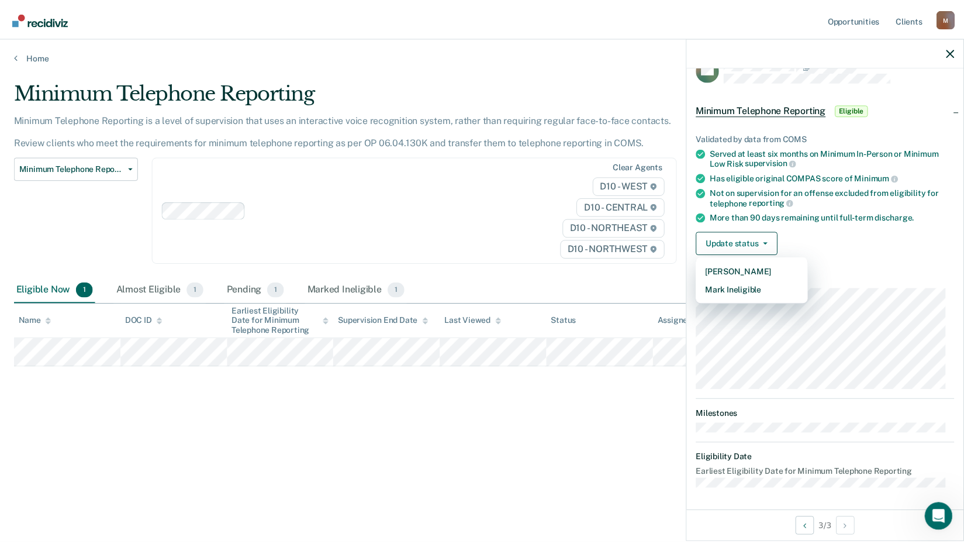
scroll to position [0, 0]
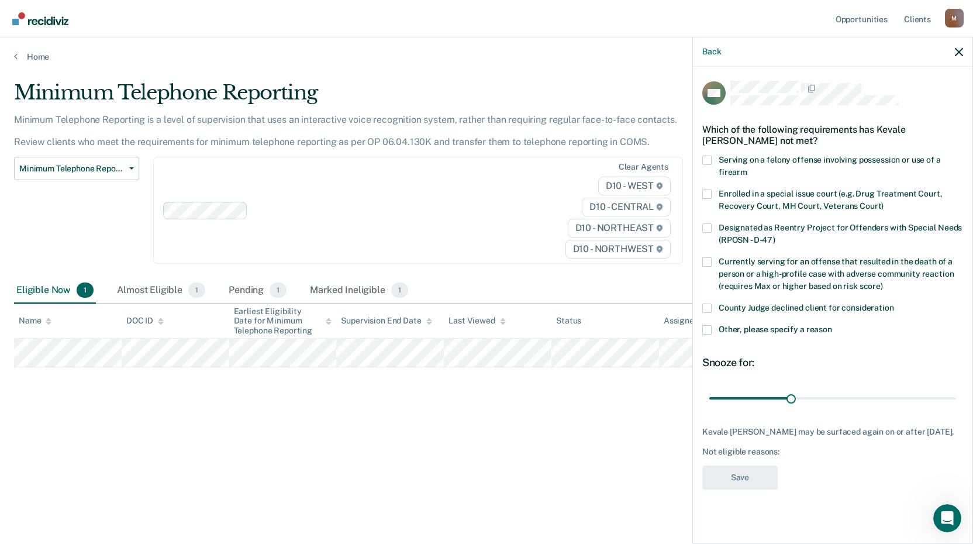
click at [714, 303] on label "County Judge declined client for consideration" at bounding box center [832, 309] width 261 height 12
click at [894, 303] on input "County Judge declined client for consideration" at bounding box center [894, 303] width 0 height 0
click at [719, 500] on div "KM Which of the following requirements has Kevale [PERSON_NAME] not met? Servin…" at bounding box center [832, 304] width 279 height 474
click at [724, 481] on button "Save" at bounding box center [739, 477] width 75 height 24
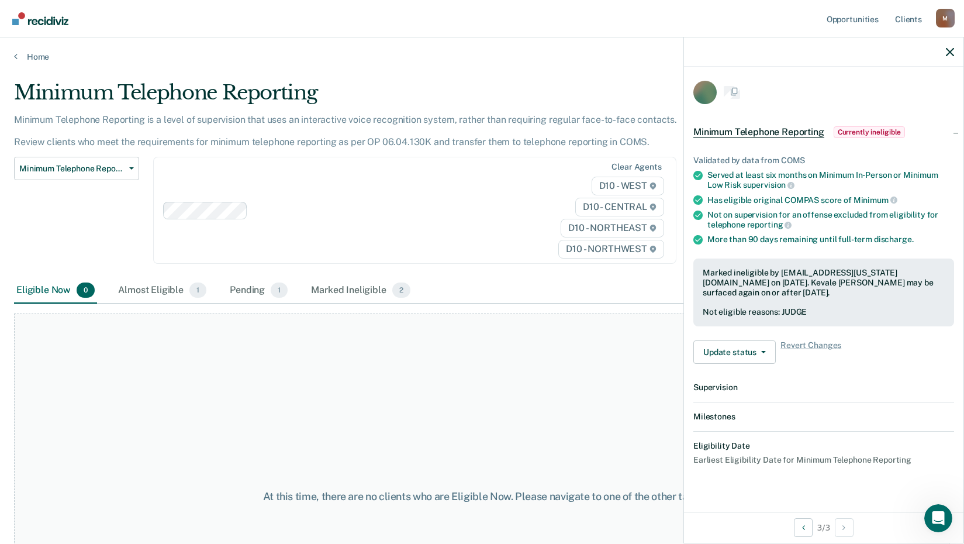
click at [26, 49] on div "Home" at bounding box center [482, 49] width 964 height 25
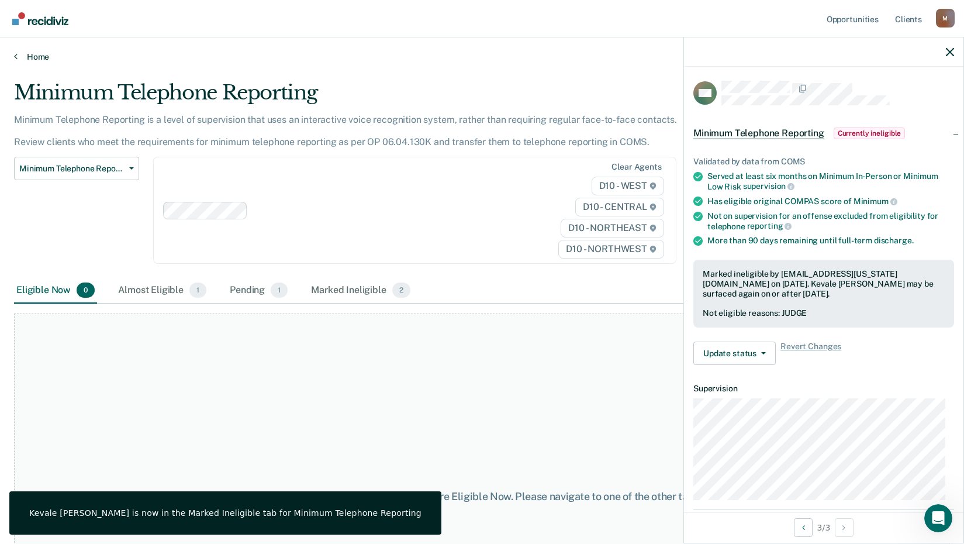
click at [24, 59] on link "Home" at bounding box center [482, 56] width 936 height 11
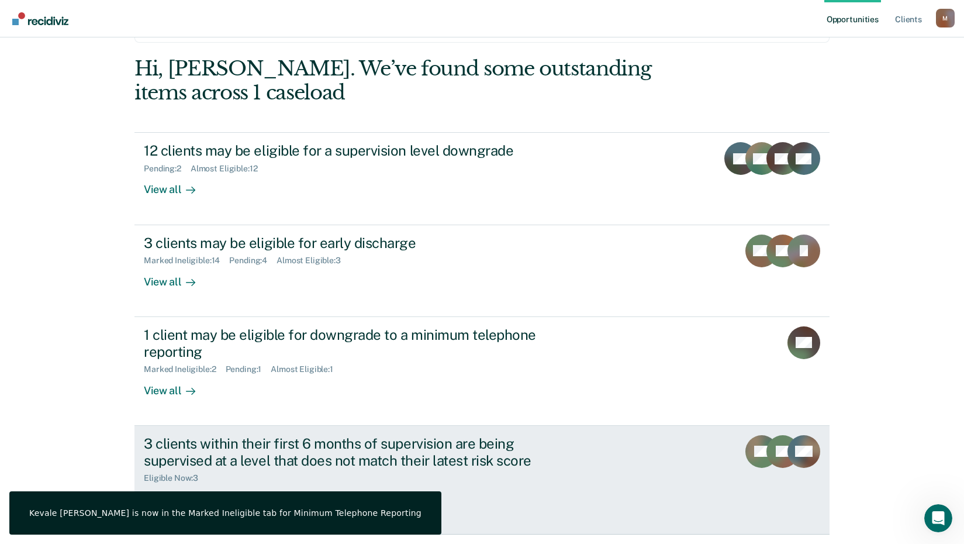
scroll to position [162, 0]
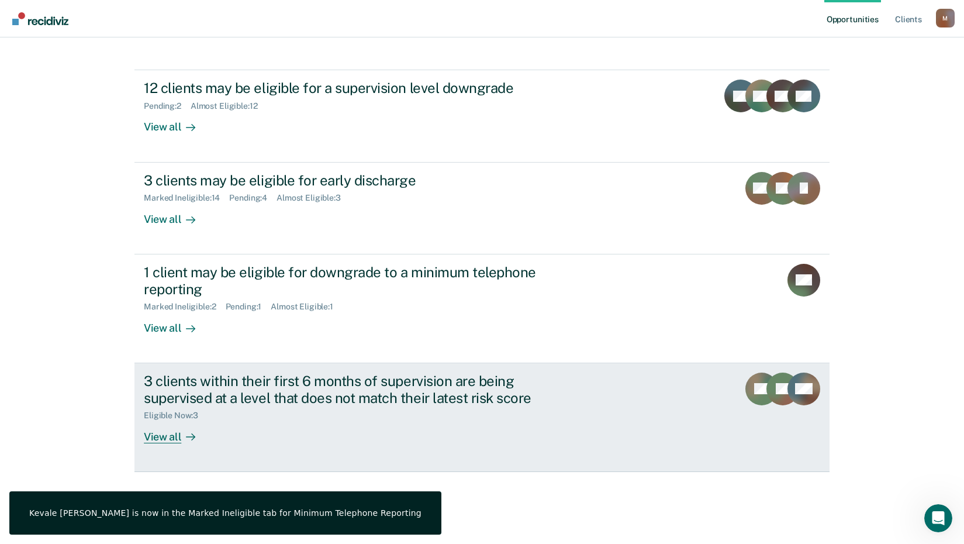
click at [164, 432] on div "View all" at bounding box center [176, 431] width 65 height 23
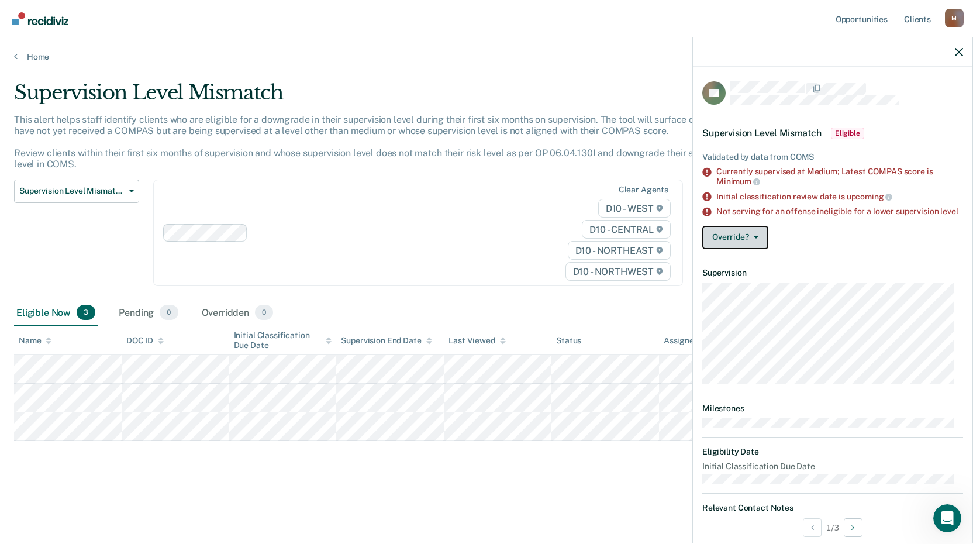
click at [751, 249] on button "Override?" at bounding box center [735, 237] width 66 height 23
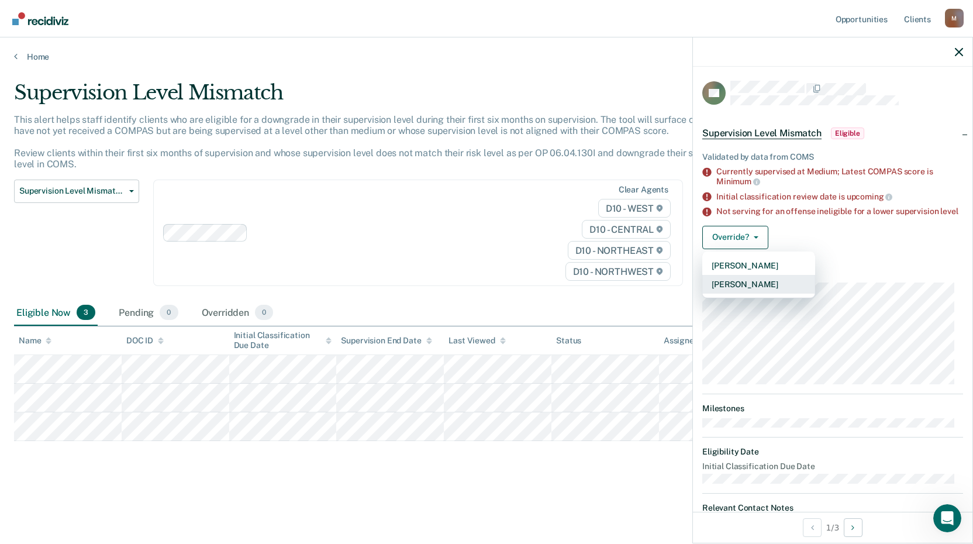
click at [752, 293] on button "[PERSON_NAME]" at bounding box center [758, 284] width 113 height 19
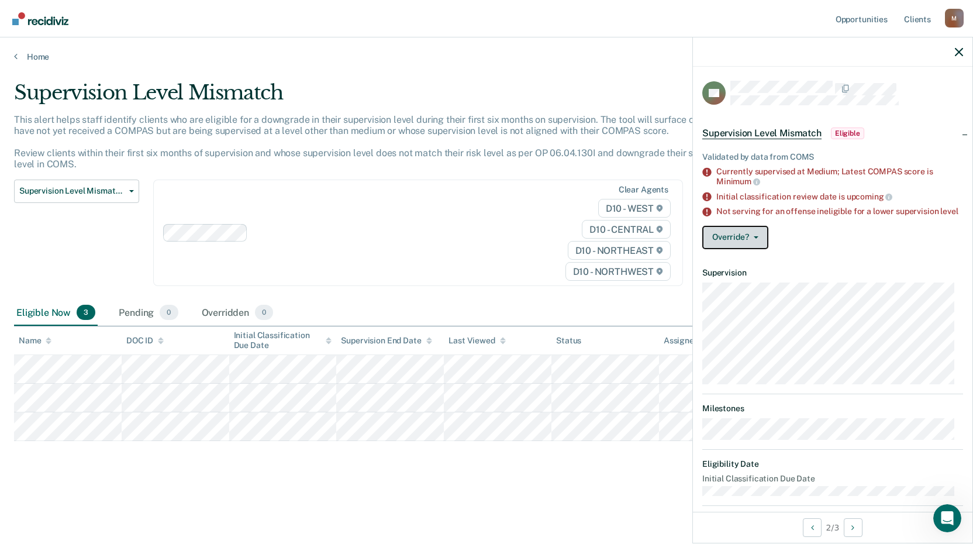
click at [735, 249] on button "Override?" at bounding box center [735, 237] width 66 height 23
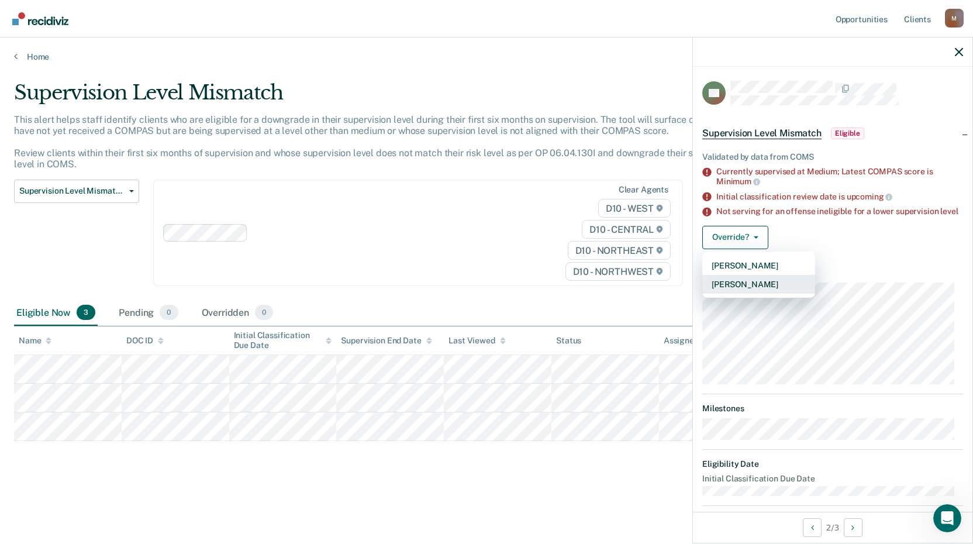
click at [733, 294] on button "[PERSON_NAME]" at bounding box center [758, 284] width 113 height 19
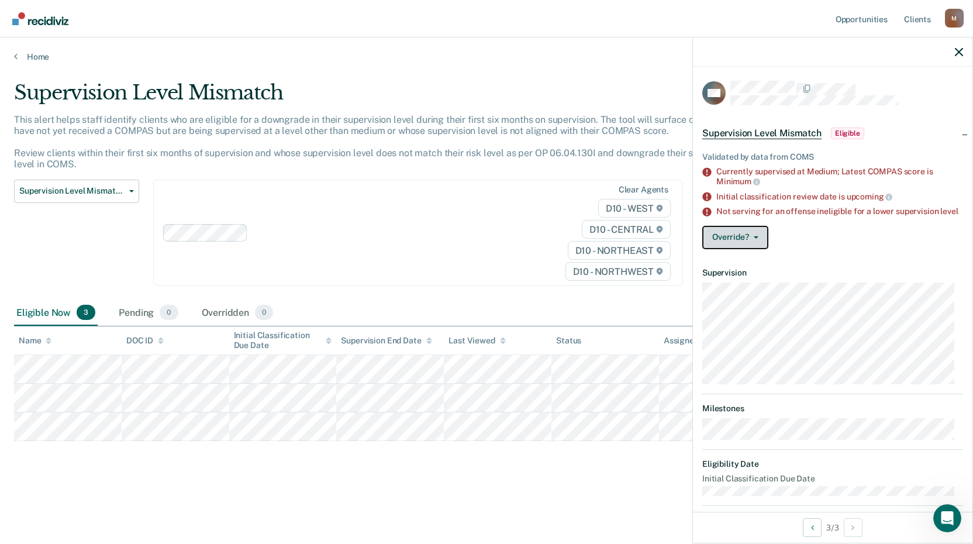
click at [736, 248] on button "Override?" at bounding box center [735, 237] width 66 height 23
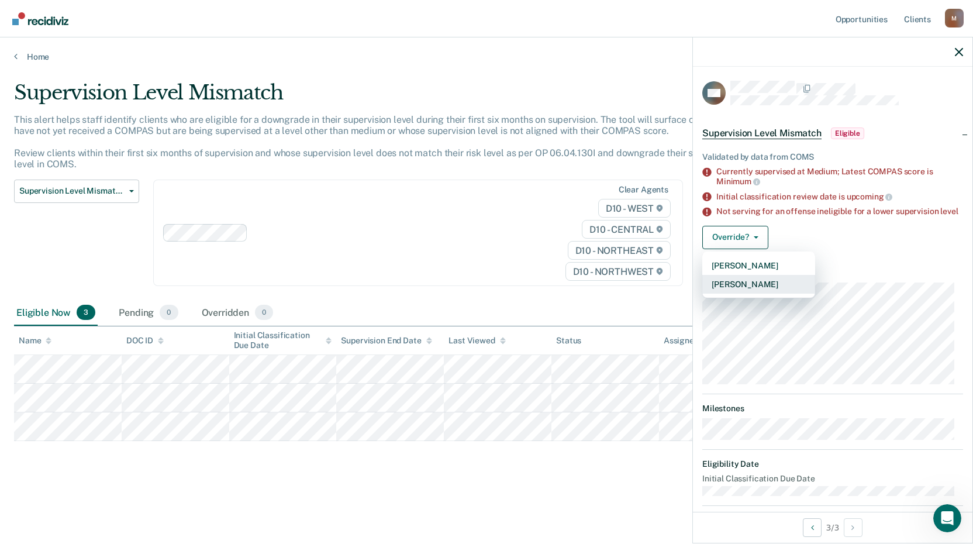
click at [729, 291] on button "[PERSON_NAME]" at bounding box center [758, 284] width 113 height 19
